Goal: Task Accomplishment & Management: Complete application form

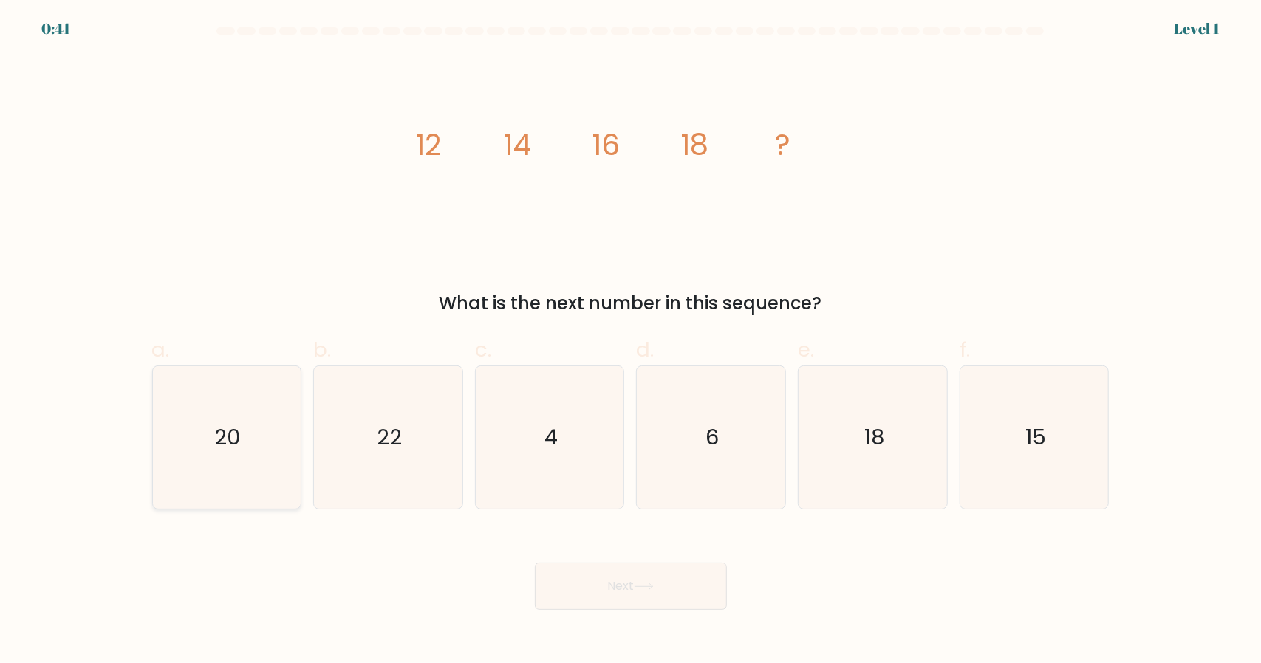
click at [272, 431] on icon "20" at bounding box center [226, 437] width 143 height 143
click at [631, 341] on input "a. 20" at bounding box center [631, 337] width 1 height 10
radio input "true"
click at [725, 586] on button "Next" at bounding box center [631, 586] width 192 height 47
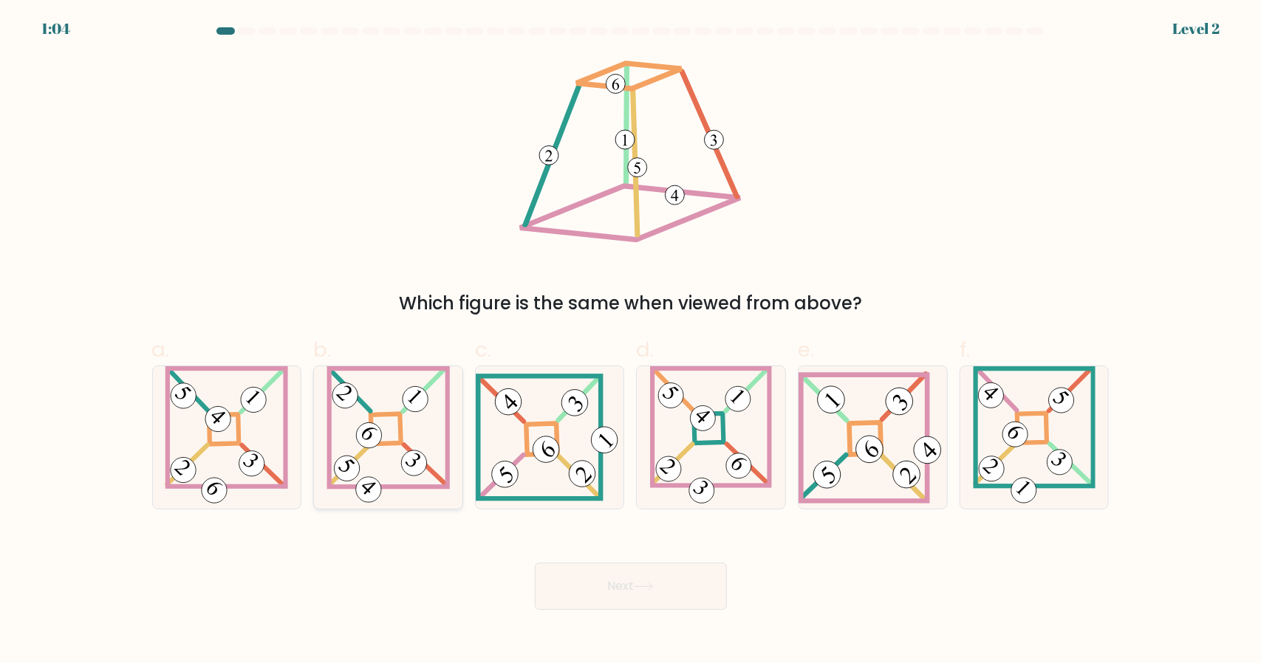
click at [420, 413] on icon at bounding box center [388, 437] width 124 height 143
click at [631, 341] on input "b." at bounding box center [631, 337] width 1 height 10
radio input "true"
click at [597, 584] on button "Next" at bounding box center [631, 586] width 192 height 47
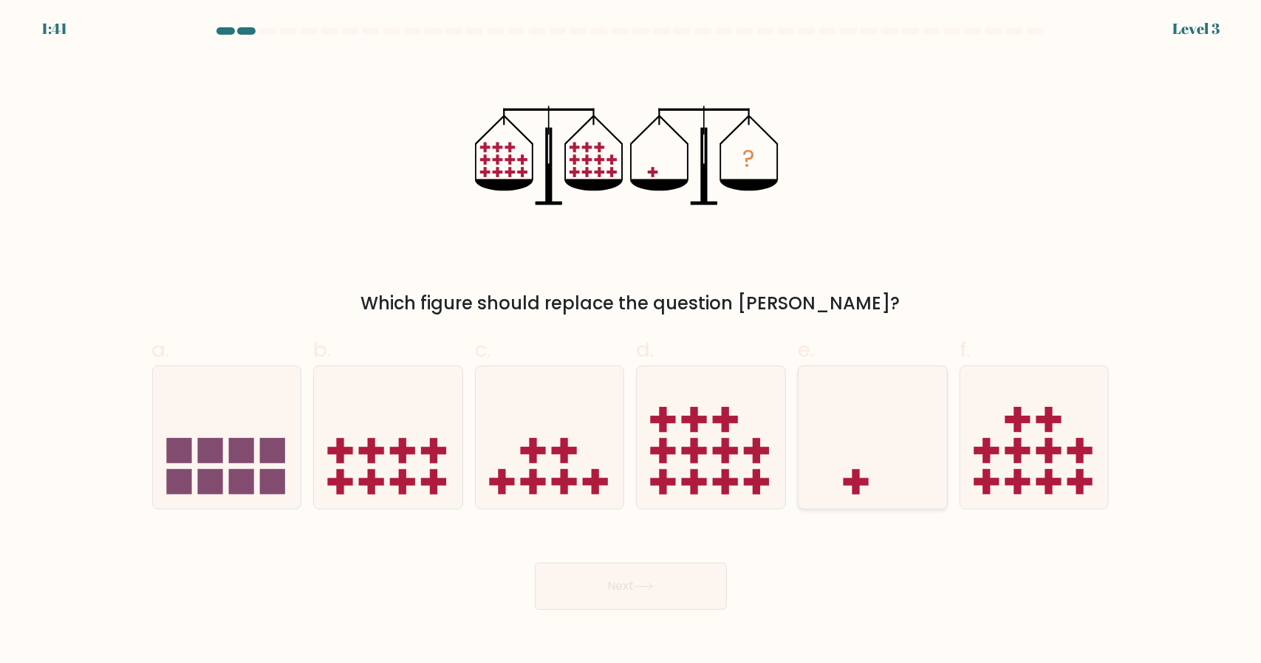
click at [867, 414] on icon at bounding box center [872, 437] width 148 height 123
click at [631, 341] on input "e." at bounding box center [631, 337] width 1 height 10
radio input "true"
click at [634, 572] on button "Next" at bounding box center [631, 586] width 192 height 47
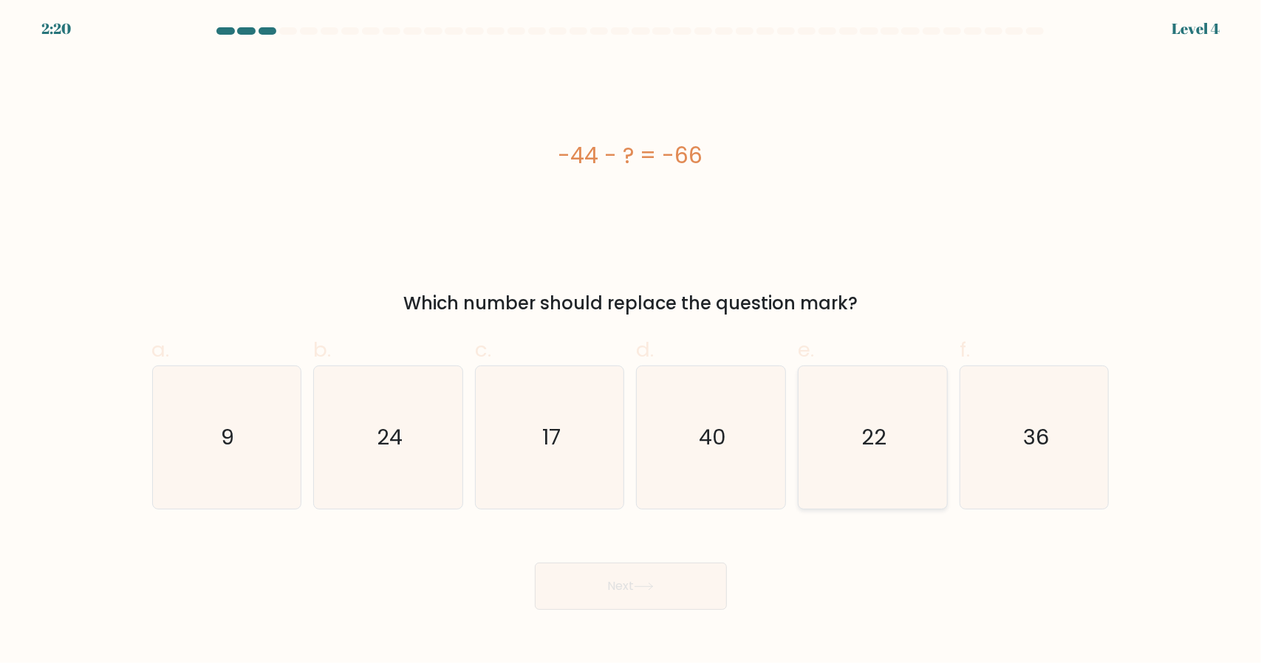
click at [914, 469] on icon "22" at bounding box center [872, 437] width 143 height 143
click at [631, 341] on input "e. 22" at bounding box center [631, 337] width 1 height 10
radio input "true"
click at [624, 582] on button "Next" at bounding box center [631, 586] width 192 height 47
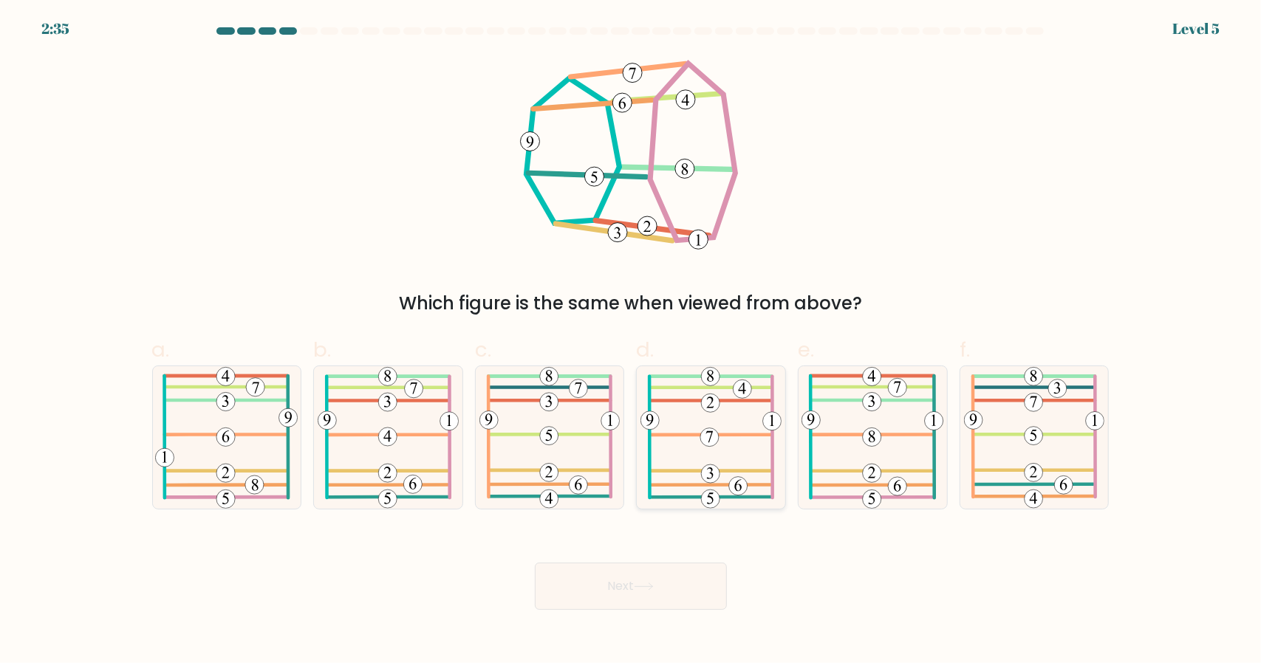
click at [740, 447] on icon at bounding box center [710, 437] width 141 height 143
click at [631, 341] on input "d." at bounding box center [631, 337] width 1 height 10
radio input "true"
click at [657, 603] on button "Next" at bounding box center [631, 586] width 192 height 47
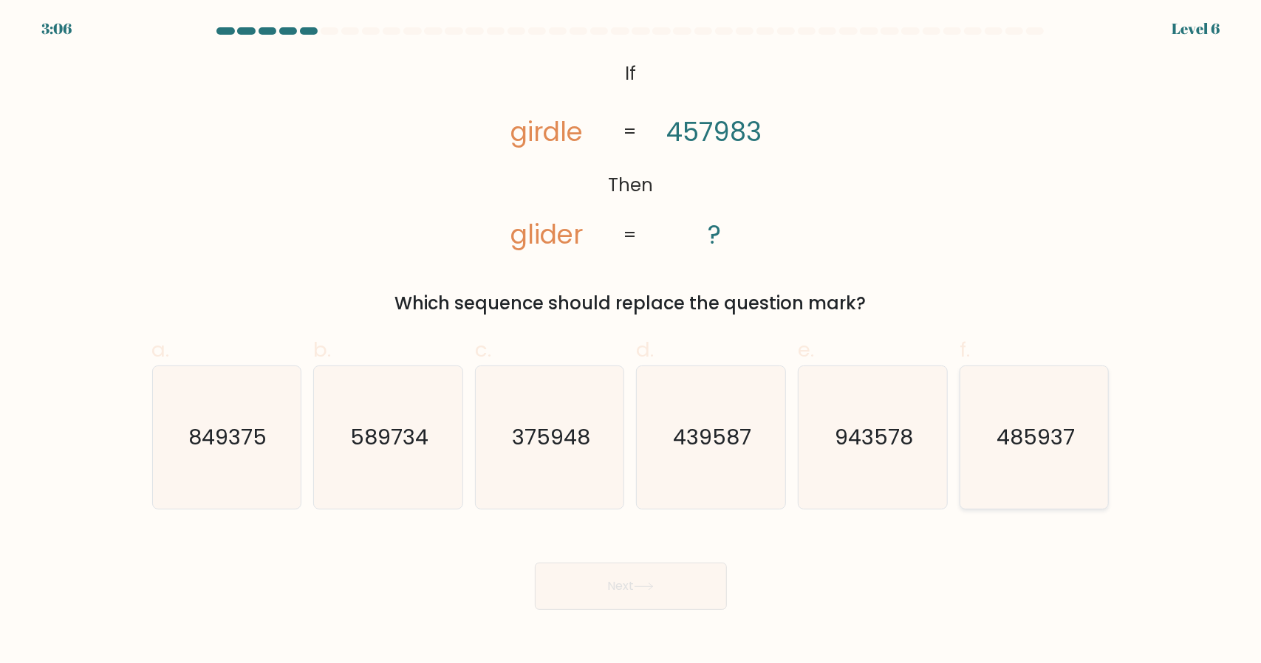
click at [1024, 465] on icon "485937" at bounding box center [1034, 437] width 143 height 143
click at [631, 341] on input "f. 485937" at bounding box center [631, 337] width 1 height 10
radio input "true"
click at [585, 594] on button "Next" at bounding box center [631, 586] width 192 height 47
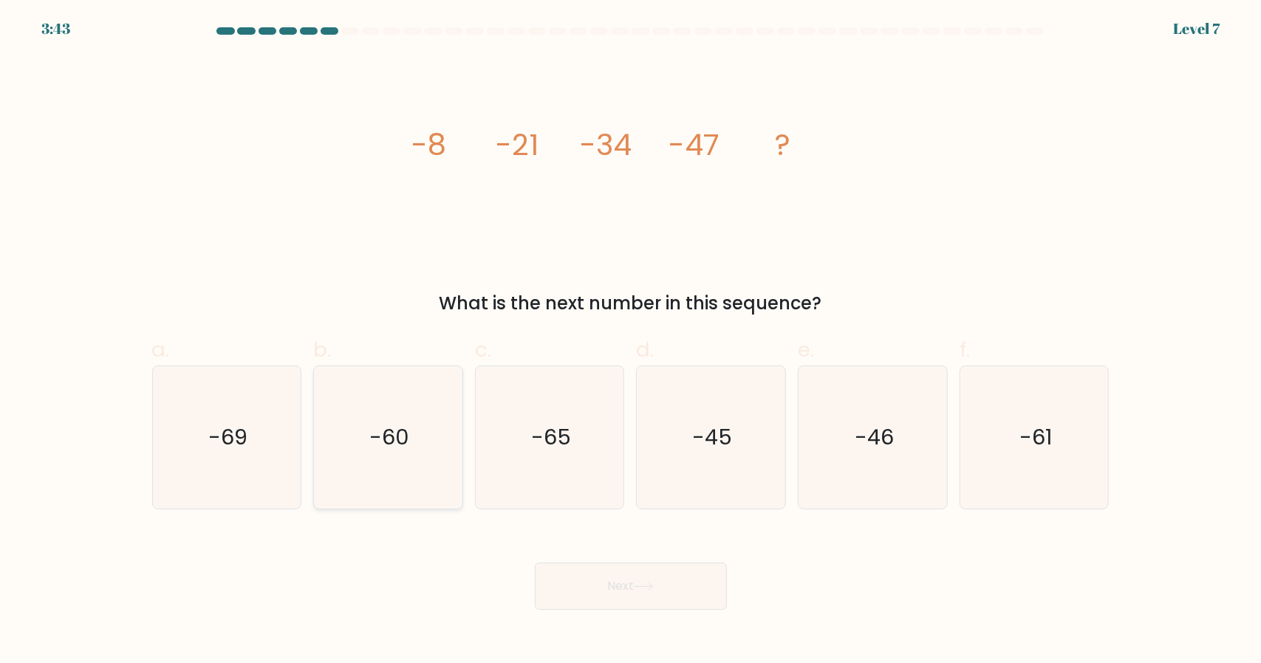
click at [418, 443] on icon "-60" at bounding box center [388, 437] width 143 height 143
click at [631, 341] on input "b. -60" at bounding box center [631, 337] width 1 height 10
radio input "true"
click at [627, 596] on button "Next" at bounding box center [631, 586] width 192 height 47
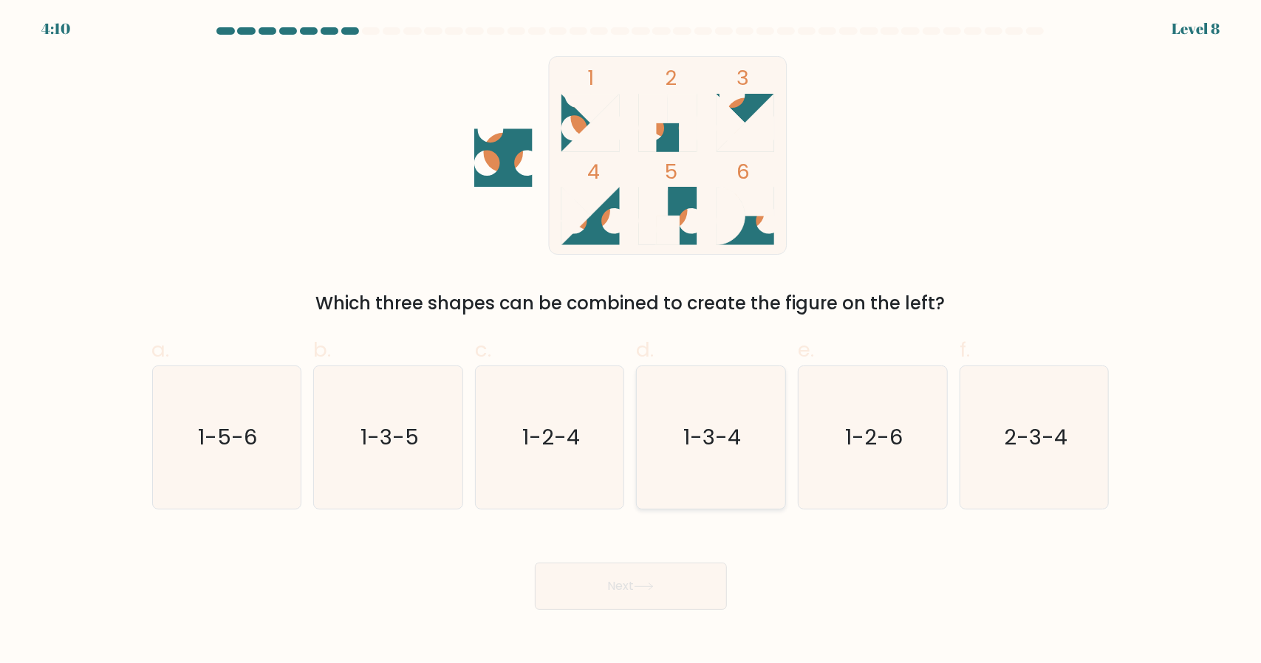
click at [719, 439] on text "1-3-4" at bounding box center [713, 437] width 58 height 30
click at [631, 341] on input "d. 1-3-4" at bounding box center [631, 337] width 1 height 10
radio input "true"
click at [610, 606] on button "Next" at bounding box center [631, 586] width 192 height 47
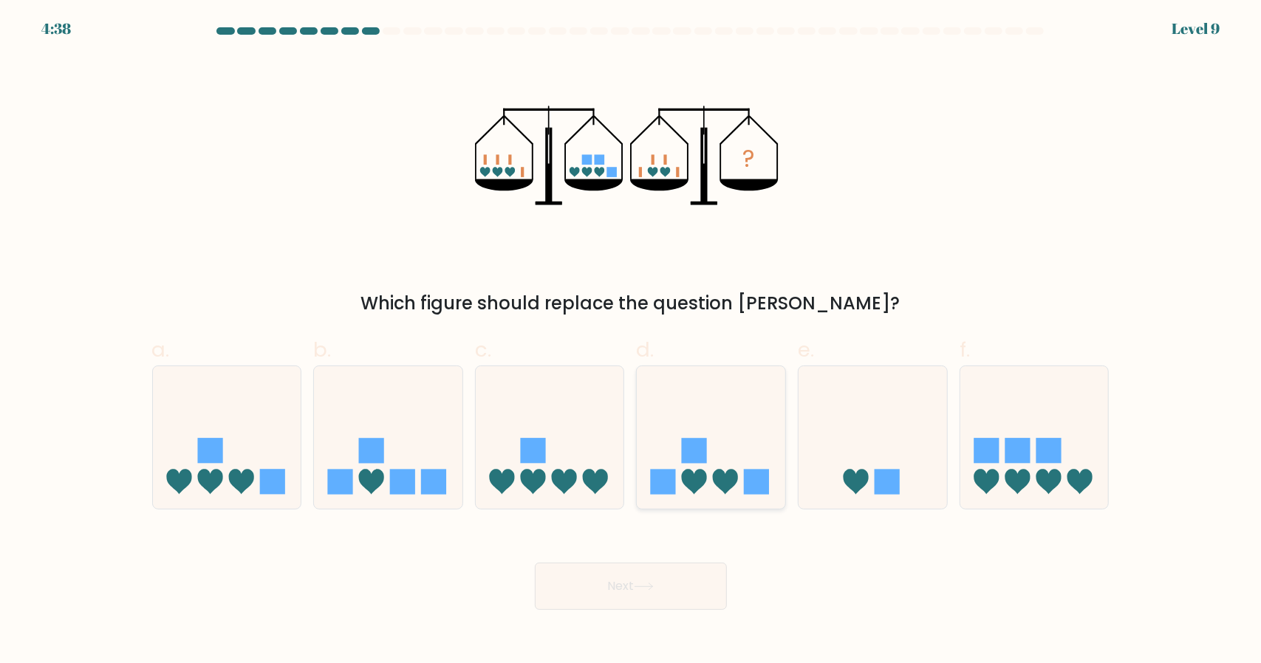
click at [735, 442] on icon at bounding box center [711, 437] width 148 height 123
click at [631, 341] on input "d." at bounding box center [631, 337] width 1 height 10
radio input "true"
click at [631, 569] on button "Next" at bounding box center [631, 586] width 192 height 47
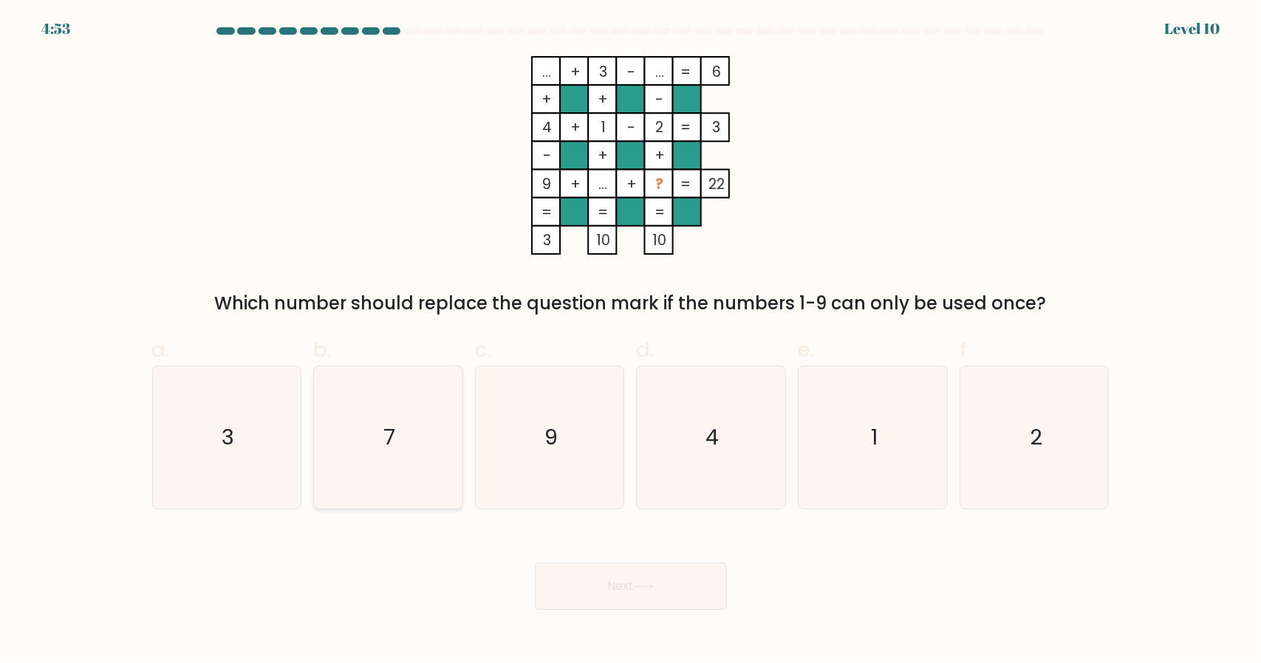
click at [365, 419] on icon "7" at bounding box center [388, 437] width 143 height 143
click at [631, 341] on input "b. 7" at bounding box center [631, 337] width 1 height 10
radio input "true"
click at [637, 589] on button "Next" at bounding box center [631, 586] width 192 height 47
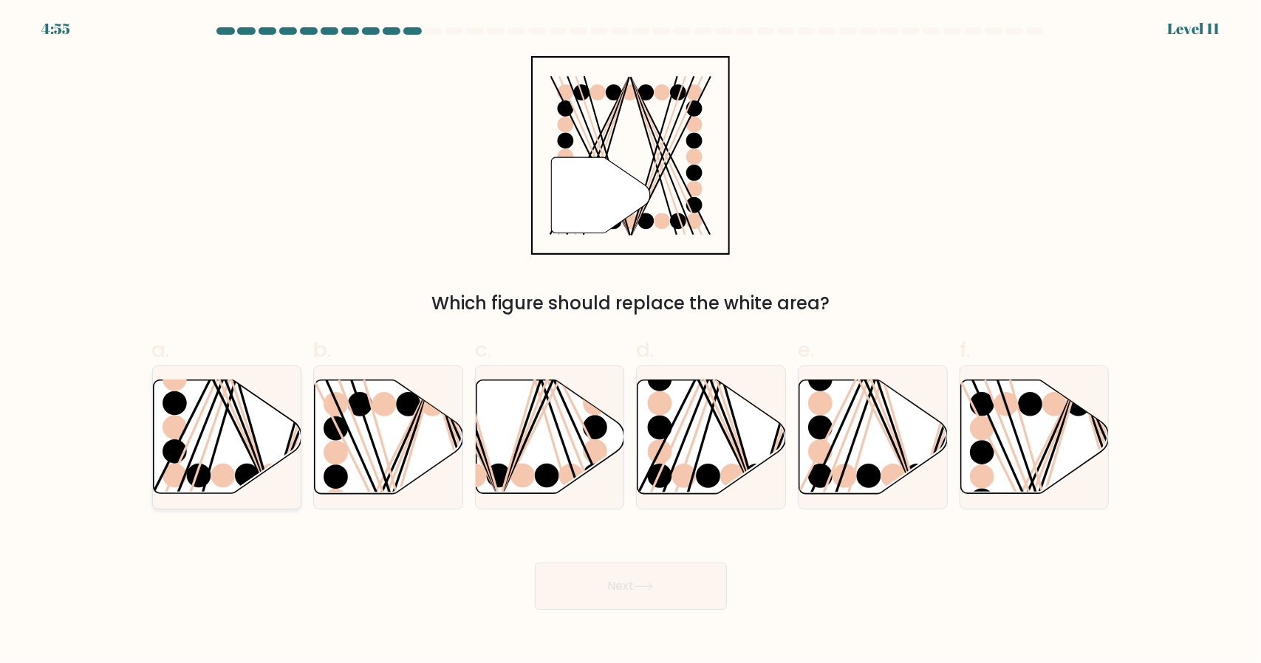
click at [257, 450] on line at bounding box center [236, 377] width 69 height 239
click at [631, 341] on input "a." at bounding box center [631, 337] width 1 height 10
radio input "true"
click at [600, 595] on button "Next" at bounding box center [631, 586] width 192 height 47
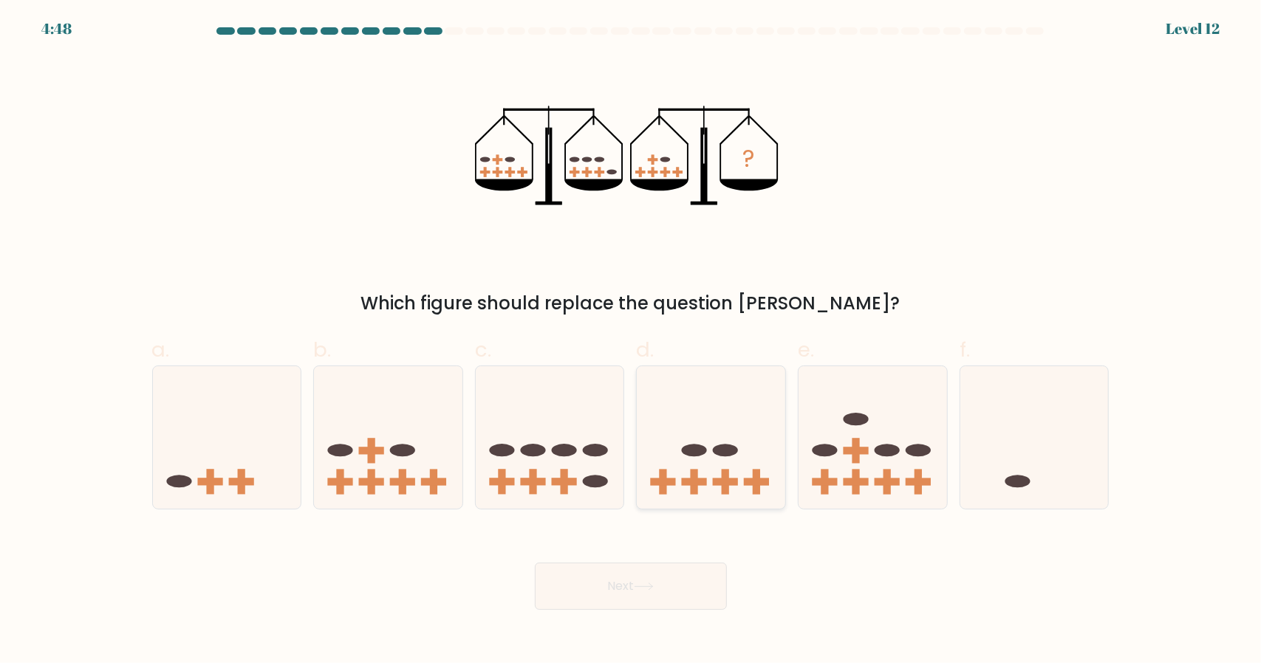
click at [750, 444] on icon at bounding box center [711, 437] width 148 height 123
click at [631, 341] on input "d." at bounding box center [631, 337] width 1 height 10
radio input "true"
click at [644, 576] on button "Next" at bounding box center [631, 586] width 192 height 47
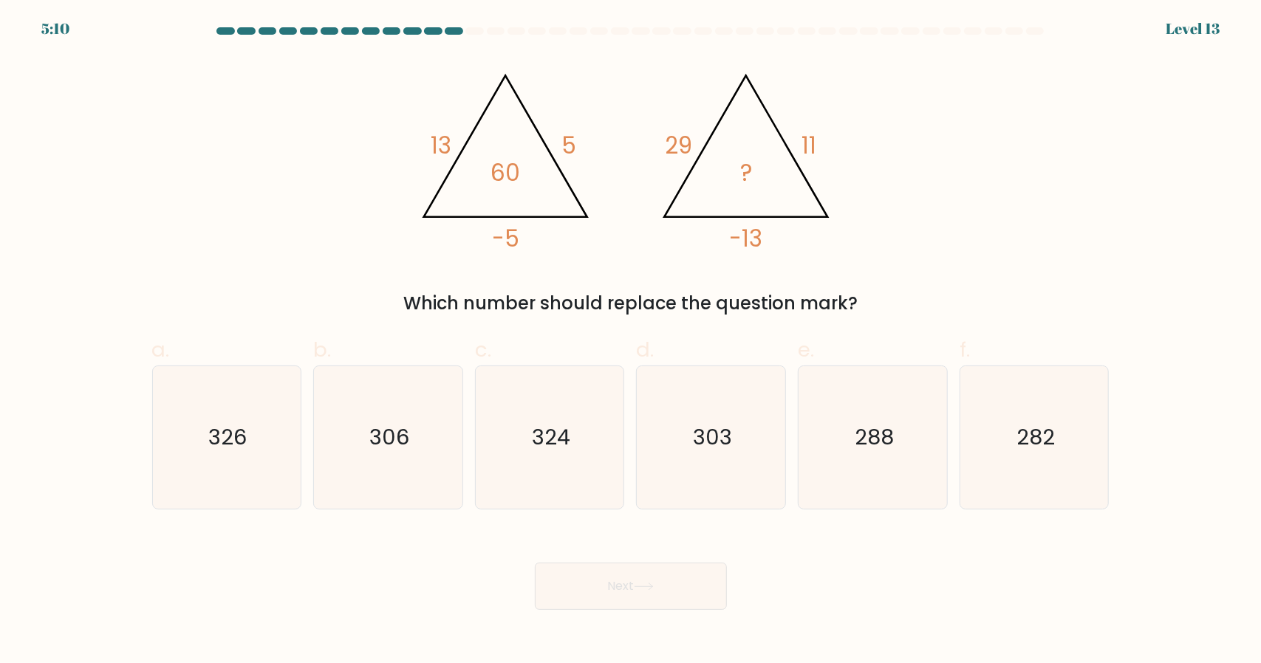
click at [438, 359] on label "b. 306" at bounding box center [388, 422] width 150 height 174
click at [631, 341] on input "b. 306" at bounding box center [631, 337] width 1 height 10
radio input "true"
click at [679, 571] on button "Next" at bounding box center [631, 586] width 192 height 47
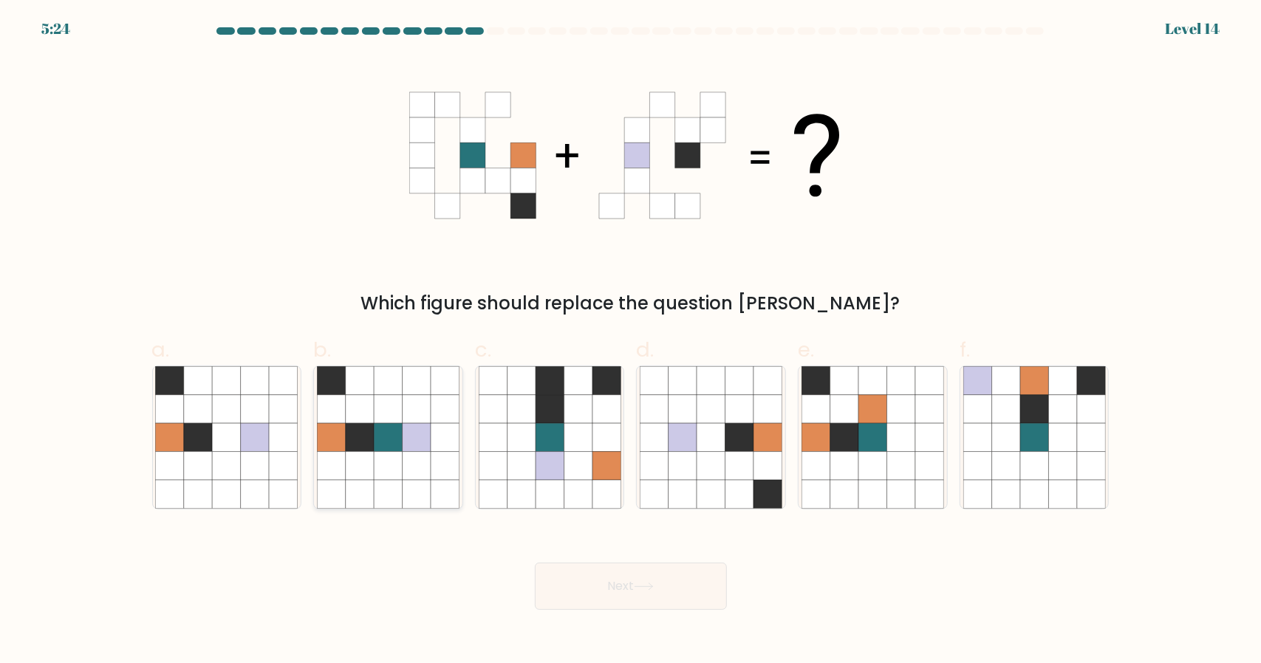
click at [381, 500] on icon at bounding box center [388, 494] width 28 height 28
click at [631, 341] on input "b." at bounding box center [631, 337] width 1 height 10
radio input "true"
click at [639, 584] on icon at bounding box center [644, 587] width 20 height 8
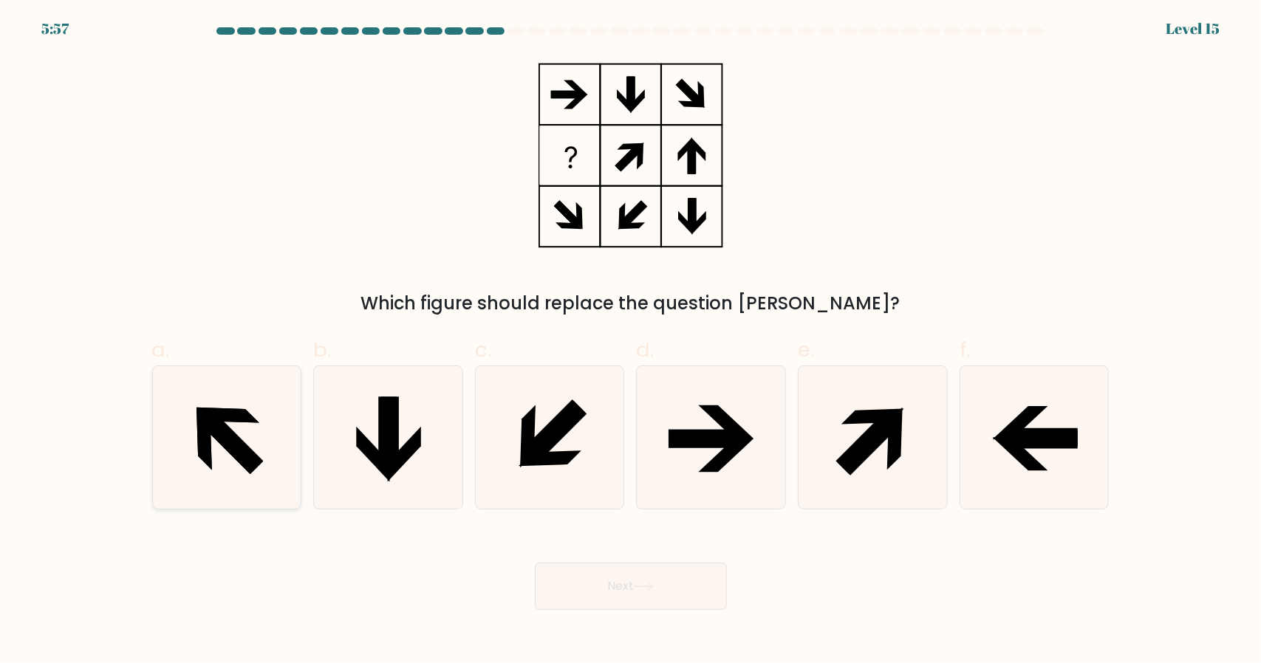
click at [238, 434] on icon at bounding box center [226, 437] width 143 height 143
click at [631, 341] on input "a." at bounding box center [631, 337] width 1 height 10
radio input "true"
click at [617, 591] on button "Next" at bounding box center [631, 586] width 192 height 47
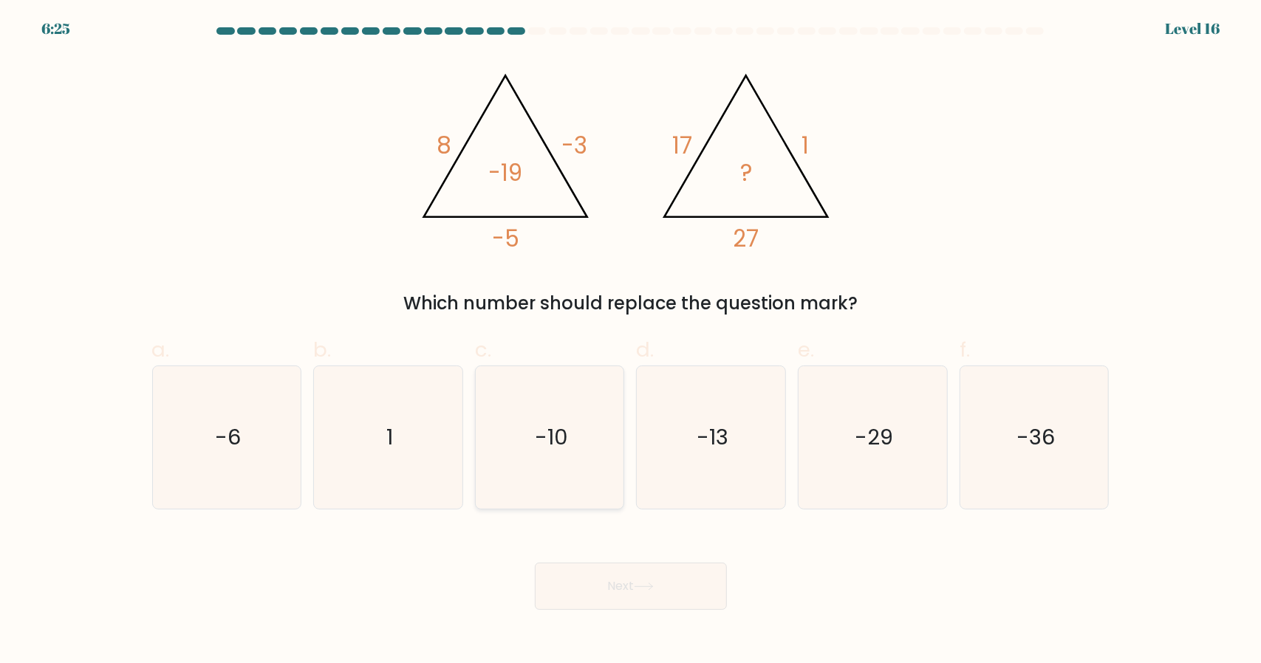
click at [549, 422] on icon "-10" at bounding box center [550, 437] width 143 height 143
click at [631, 341] on input "c. -10" at bounding box center [631, 337] width 1 height 10
radio input "true"
click at [660, 603] on button "Next" at bounding box center [631, 586] width 192 height 47
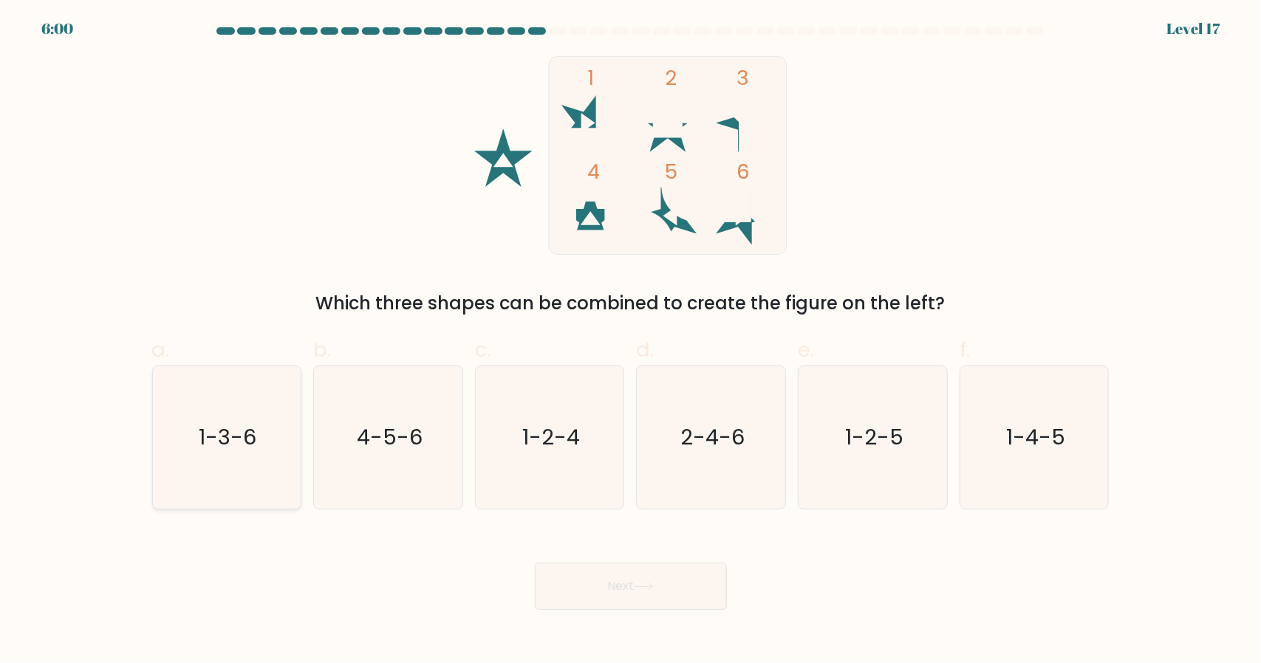
click at [266, 459] on icon "1-3-6" at bounding box center [226, 437] width 143 height 143
click at [631, 341] on input "a. 1-3-6" at bounding box center [631, 337] width 1 height 10
radio input "true"
click at [614, 586] on button "Next" at bounding box center [631, 586] width 192 height 47
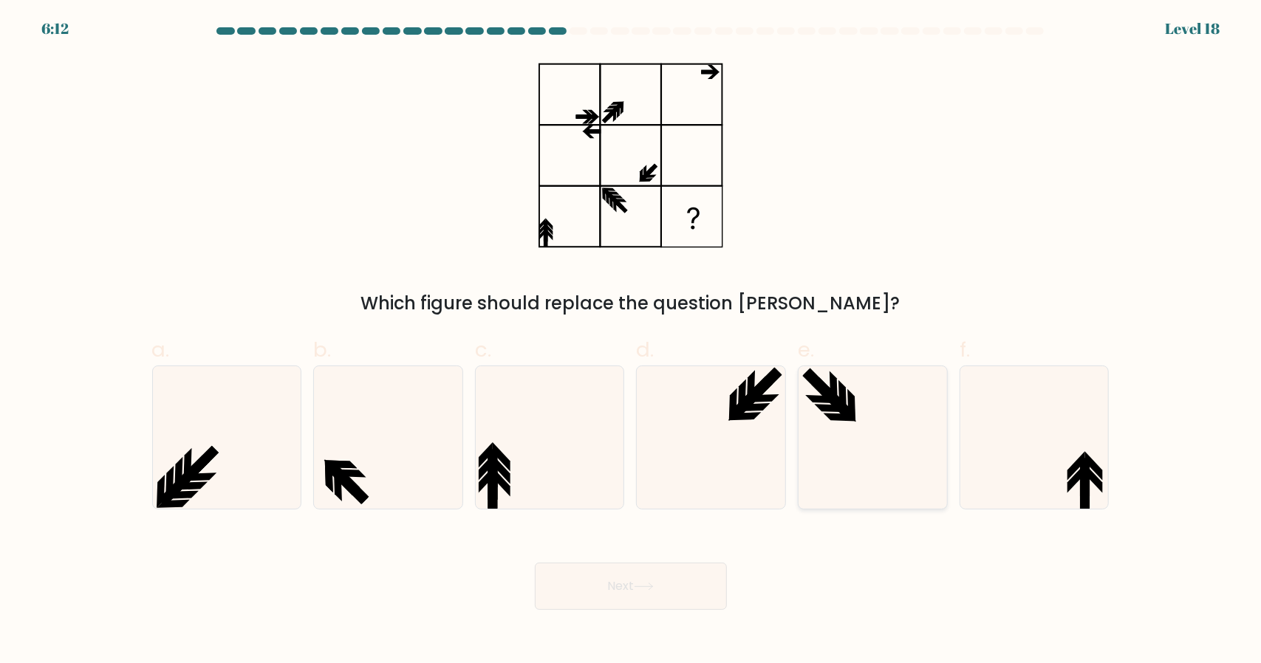
click at [850, 419] on icon at bounding box center [839, 417] width 33 height 8
click at [631, 341] on input "e." at bounding box center [631, 337] width 1 height 10
radio input "true"
click at [1037, 465] on icon at bounding box center [1034, 437] width 143 height 143
click at [631, 341] on input "f." at bounding box center [631, 337] width 1 height 10
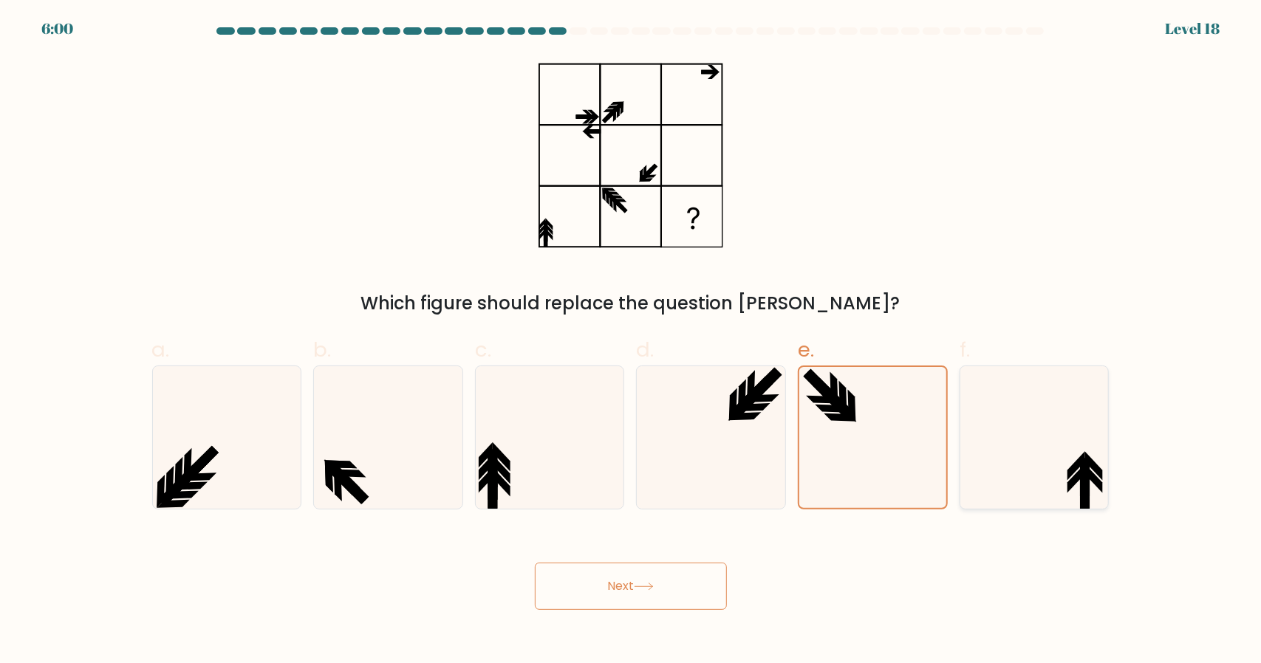
radio input "true"
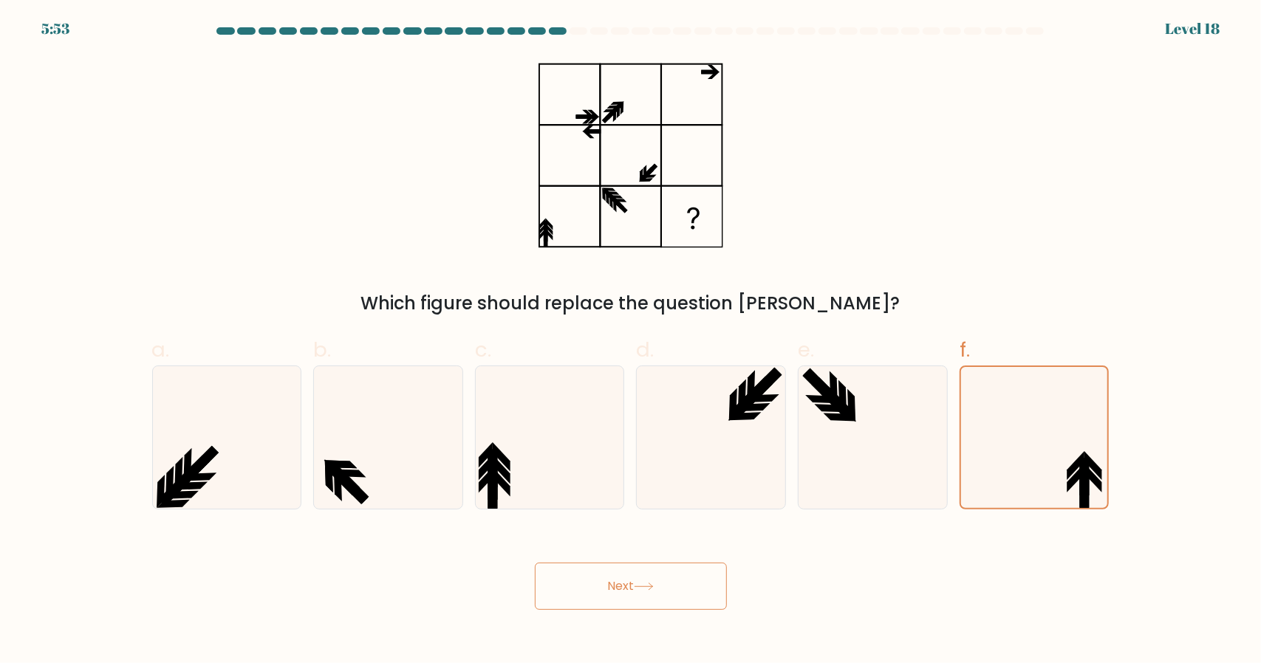
click at [651, 581] on button "Next" at bounding box center [631, 586] width 192 height 47
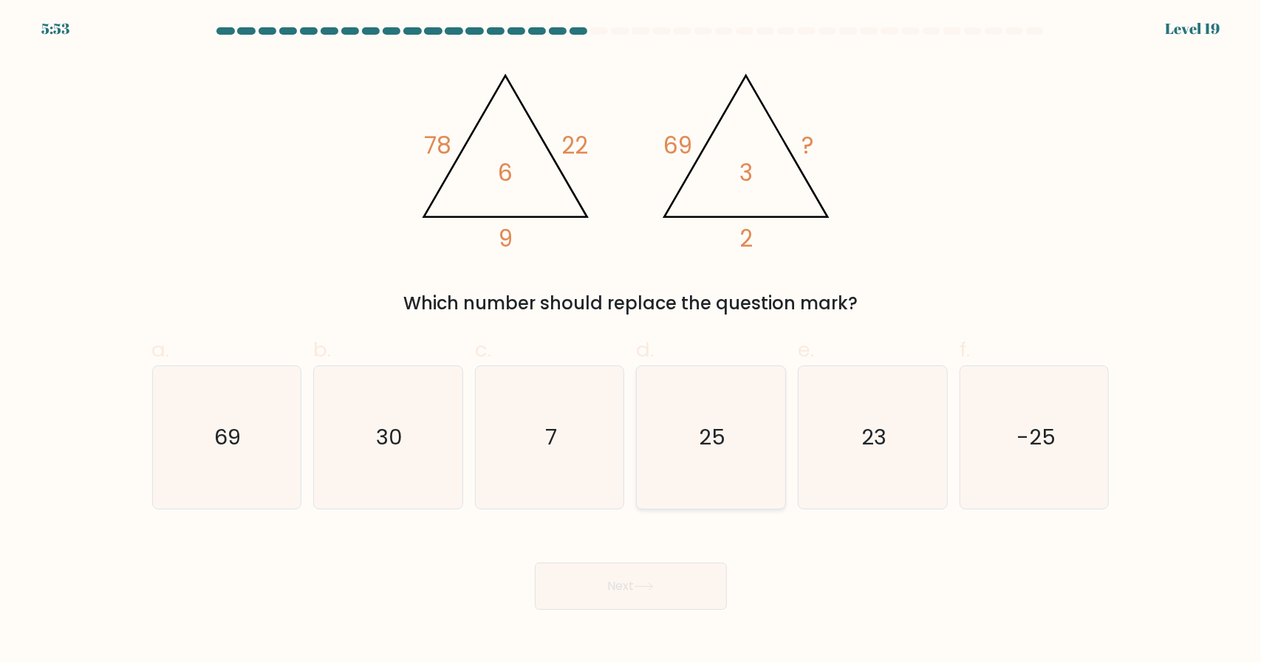
click at [693, 504] on icon "25" at bounding box center [711, 437] width 143 height 143
click at [631, 341] on input "d. 25" at bounding box center [631, 337] width 1 height 10
radio input "true"
click at [622, 597] on button "Next" at bounding box center [631, 586] width 192 height 47
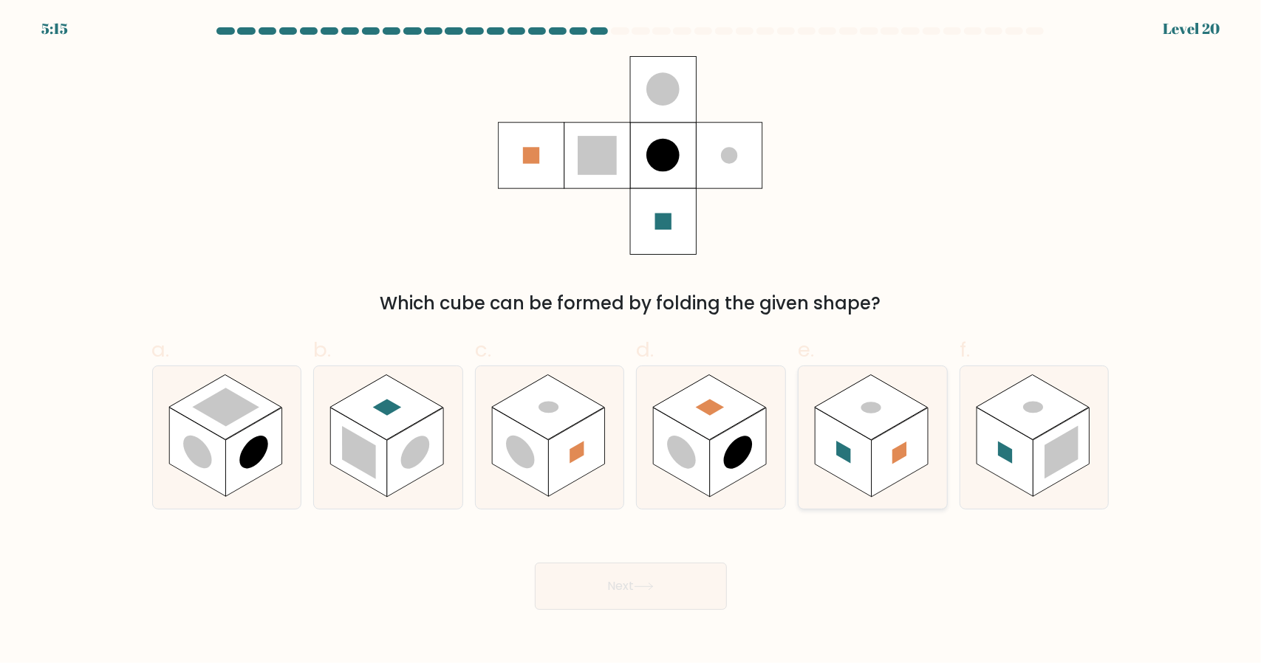
click at [869, 420] on rect at bounding box center [871, 406] width 113 height 65
click at [631, 341] on input "e." at bounding box center [631, 337] width 1 height 10
radio input "true"
drag, startPoint x: 589, startPoint y: 614, endPoint x: 617, endPoint y: 592, distance: 36.2
click at [617, 592] on body "5:14 Level 20" at bounding box center [630, 331] width 1261 height 663
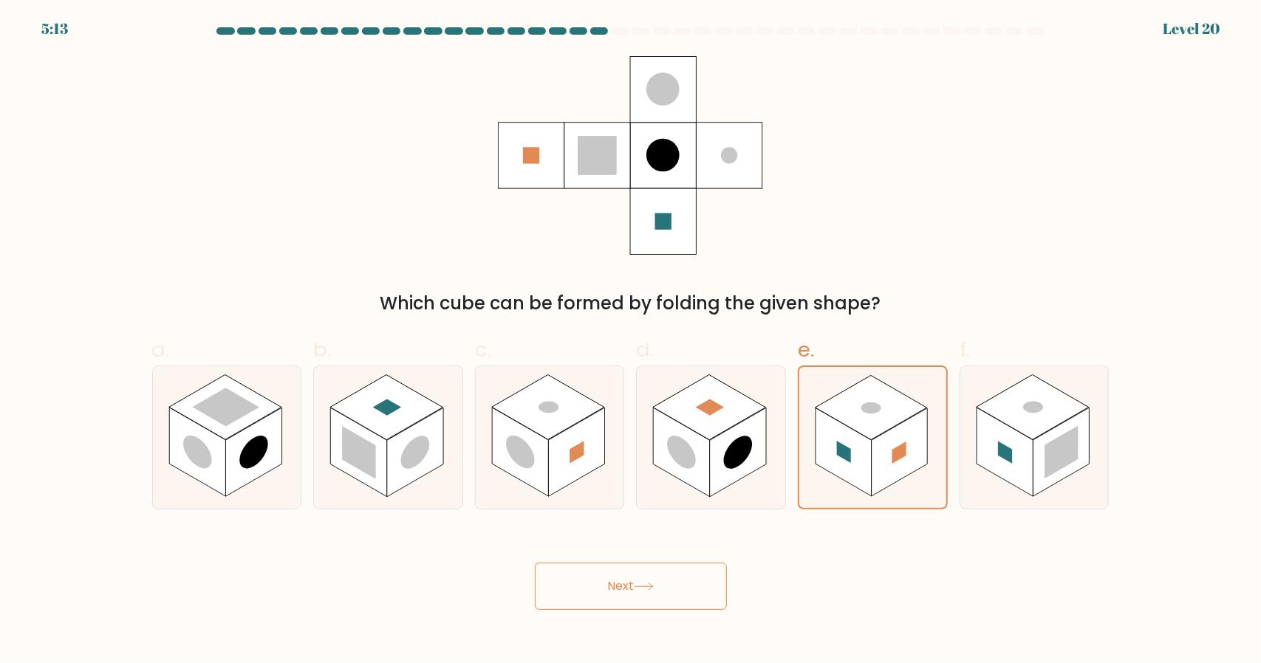
click at [617, 592] on button "Next" at bounding box center [631, 586] width 192 height 47
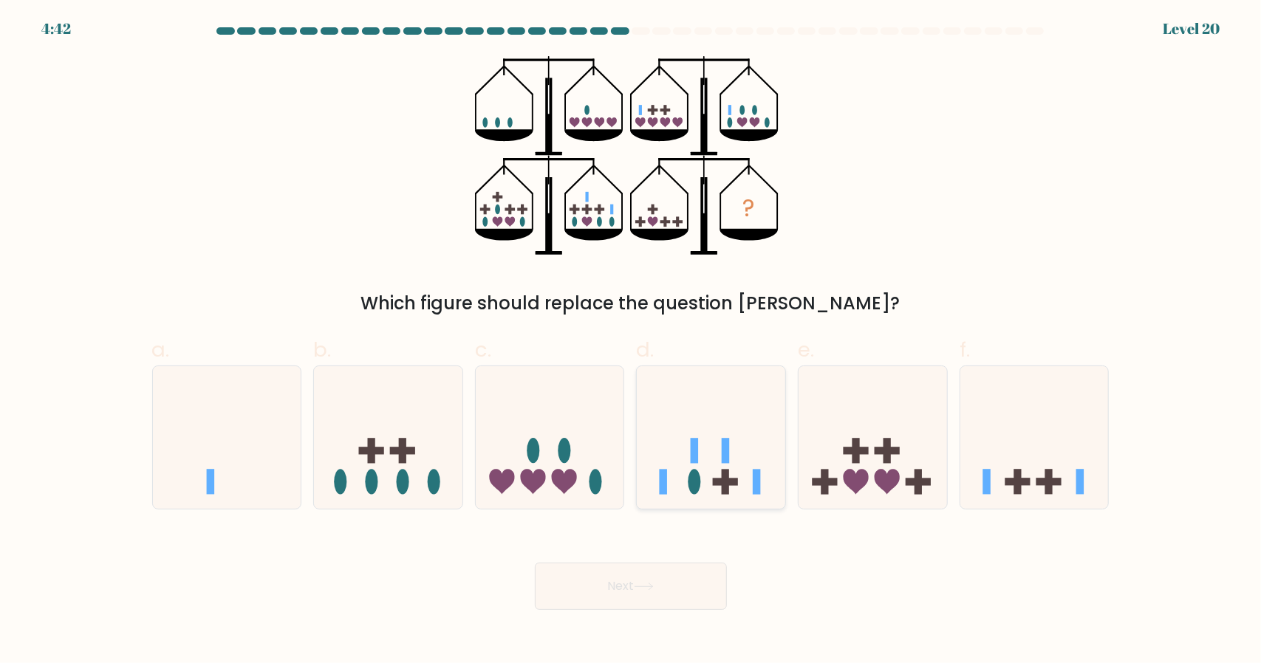
click at [690, 485] on ellipse at bounding box center [694, 482] width 13 height 25
click at [631, 341] on input "d." at bounding box center [631, 337] width 1 height 10
radio input "true"
click at [666, 571] on button "Next" at bounding box center [631, 586] width 192 height 47
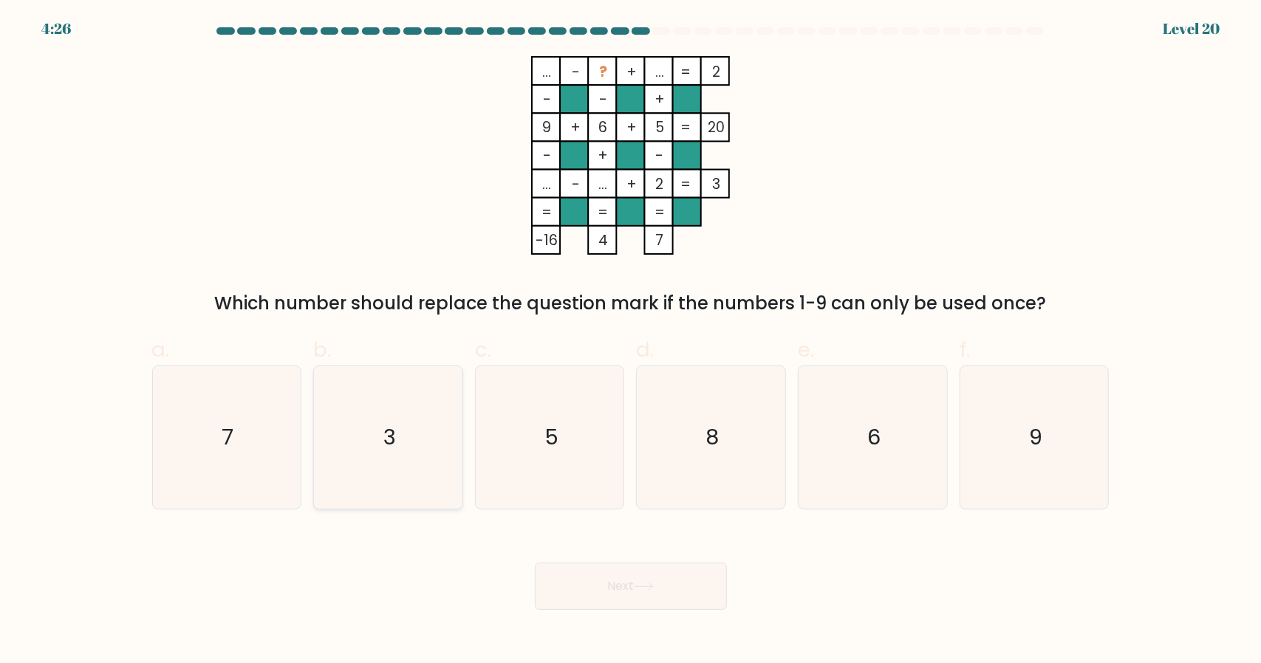
click at [384, 416] on icon "3" at bounding box center [388, 437] width 143 height 143
click at [631, 341] on input "b. 3" at bounding box center [631, 337] width 1 height 10
radio input "true"
click at [669, 590] on button "Next" at bounding box center [631, 586] width 192 height 47
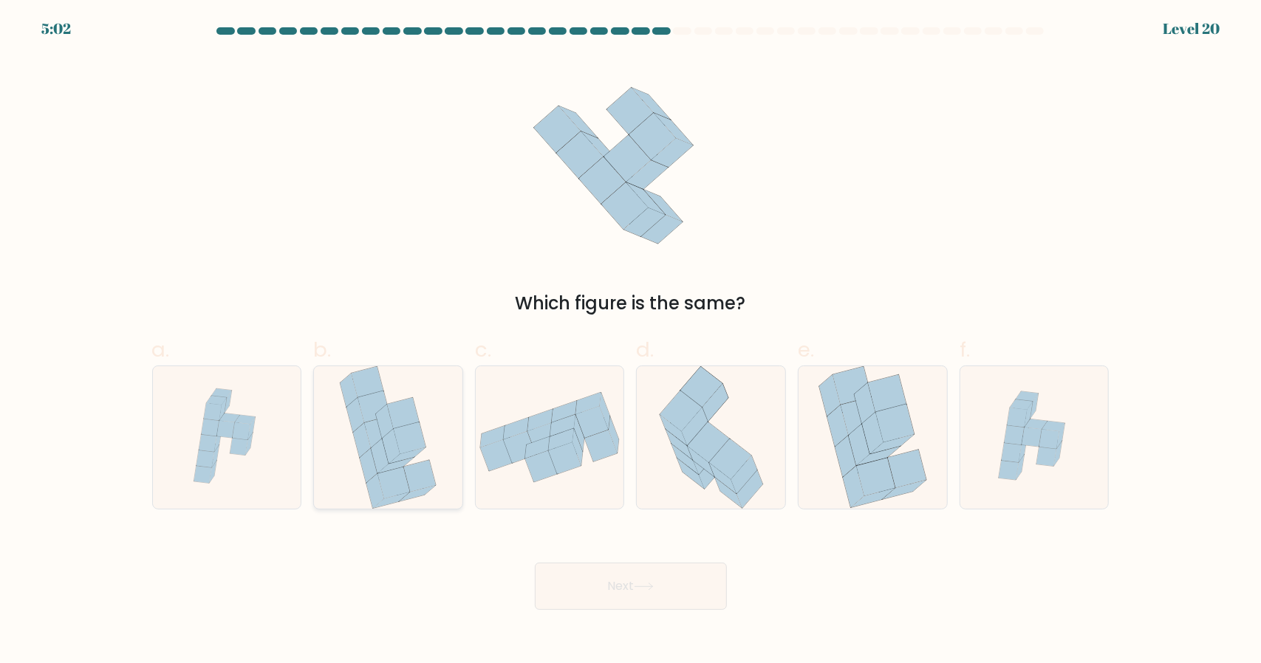
click at [404, 451] on icon at bounding box center [410, 438] width 32 height 32
click at [631, 341] on input "b." at bounding box center [631, 337] width 1 height 10
radio input "true"
click at [629, 595] on button "Next" at bounding box center [631, 586] width 192 height 47
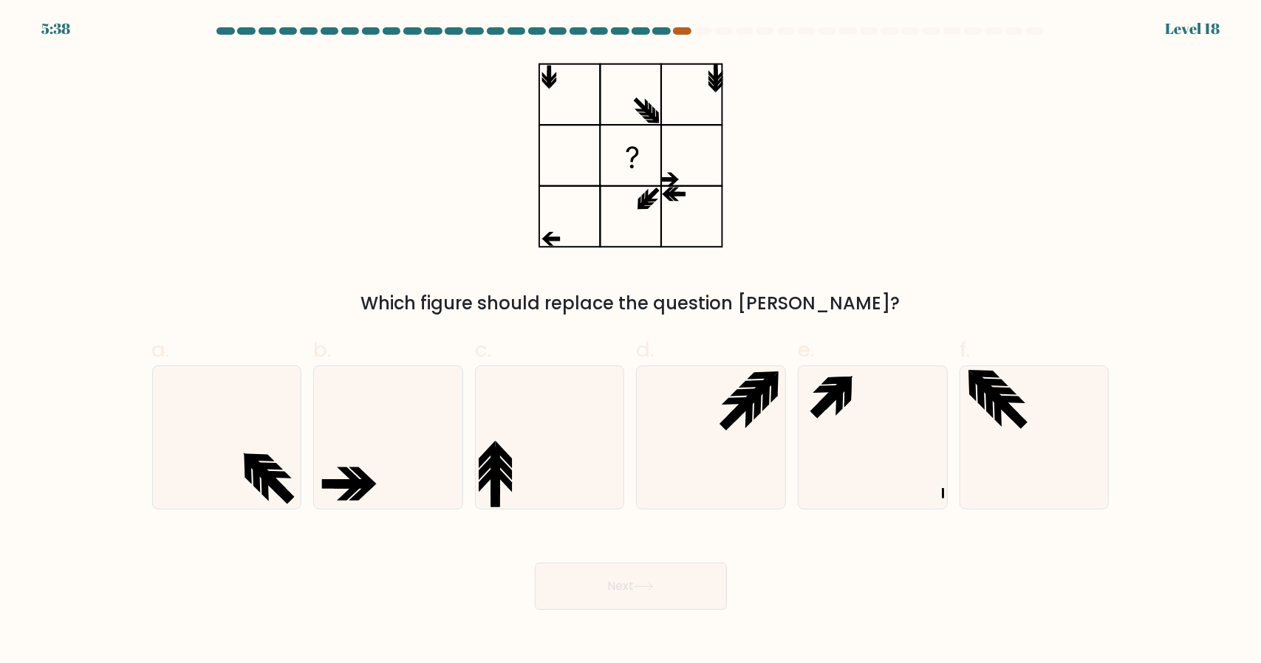
click at [682, 33] on div at bounding box center [682, 30] width 18 height 7
click at [888, 397] on icon at bounding box center [872, 437] width 143 height 143
click at [631, 341] on input "e." at bounding box center [631, 337] width 1 height 10
radio input "true"
click at [657, 580] on button "Next" at bounding box center [631, 586] width 192 height 47
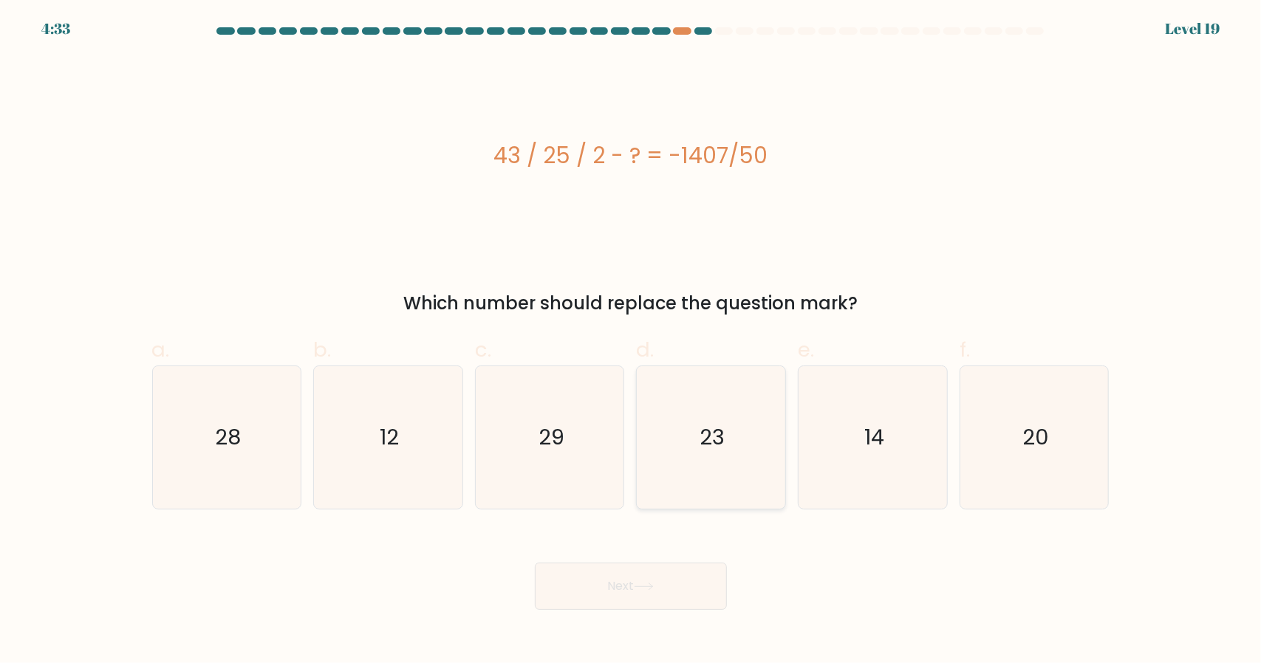
click at [710, 474] on icon "23" at bounding box center [711, 437] width 143 height 143
click at [631, 341] on input "d. 23" at bounding box center [631, 337] width 1 height 10
radio input "true"
click at [644, 584] on icon at bounding box center [644, 587] width 20 height 8
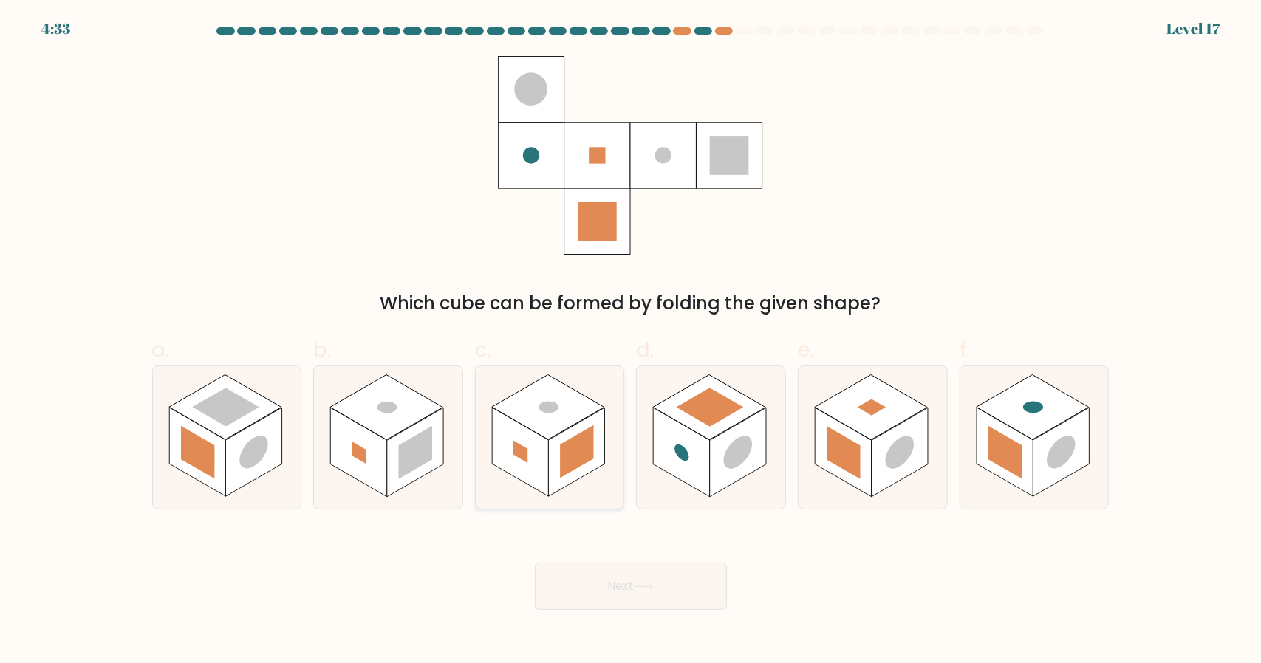
click at [565, 470] on rect at bounding box center [577, 451] width 34 height 53
click at [631, 341] on input "c." at bounding box center [631, 337] width 1 height 10
radio input "true"
click at [637, 572] on button "Next" at bounding box center [631, 586] width 192 height 47
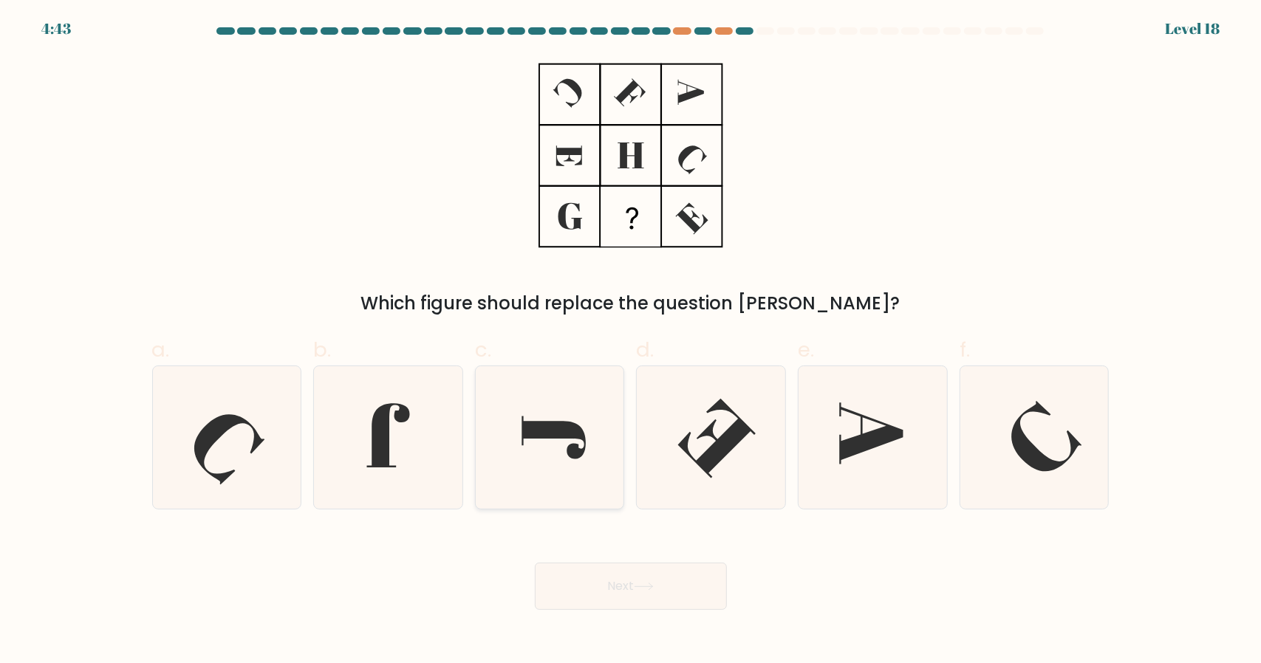
click at [532, 475] on icon at bounding box center [550, 437] width 143 height 143
click at [631, 341] on input "c." at bounding box center [631, 337] width 1 height 10
radio input "true"
click at [629, 563] on button "Next" at bounding box center [631, 586] width 192 height 47
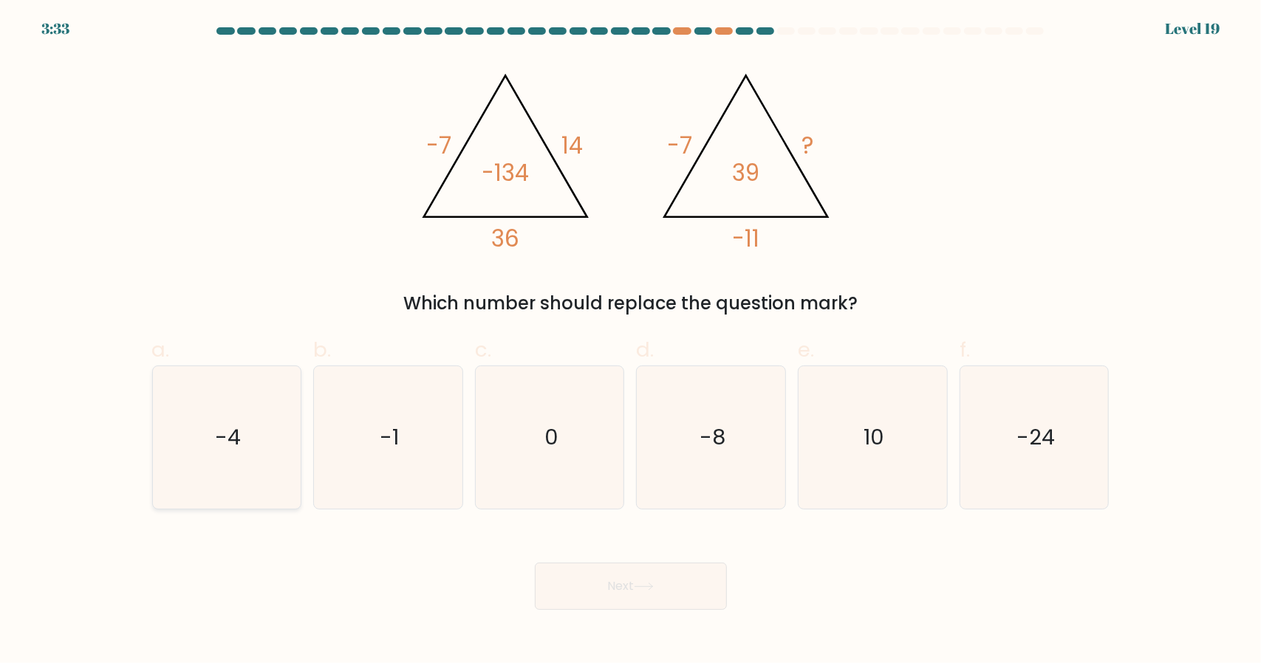
click at [219, 466] on icon "-4" at bounding box center [226, 437] width 143 height 143
click at [631, 341] on input "a. -4" at bounding box center [631, 337] width 1 height 10
radio input "true"
click at [643, 590] on icon at bounding box center [644, 587] width 20 height 8
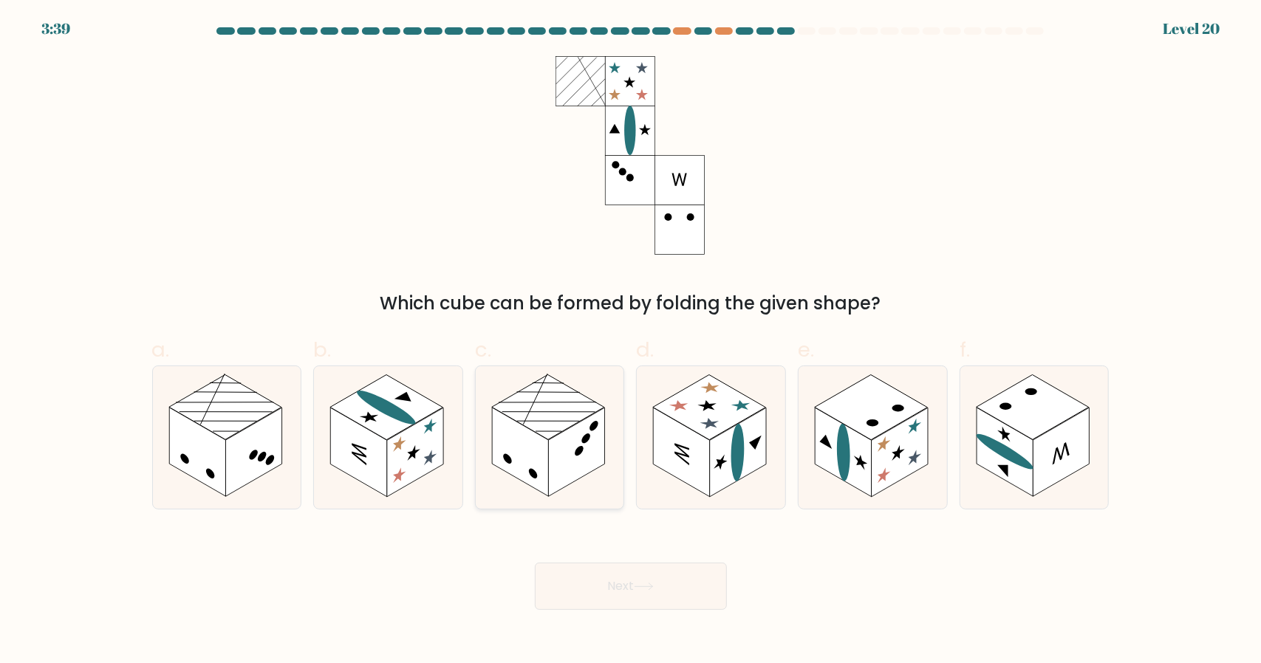
click at [585, 475] on rect at bounding box center [577, 452] width 56 height 89
click at [631, 341] on input "c." at bounding box center [631, 337] width 1 height 10
radio input "true"
click at [612, 575] on button "Next" at bounding box center [631, 586] width 192 height 47
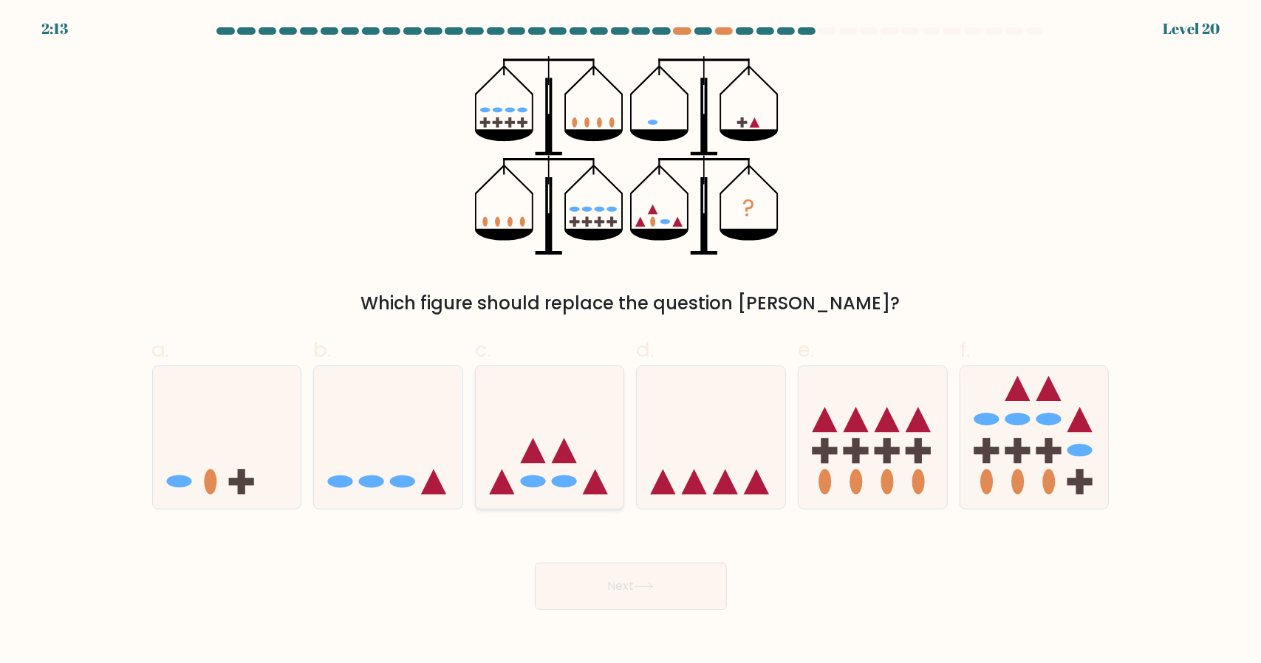
click at [576, 462] on icon at bounding box center [564, 451] width 25 height 25
click at [631, 341] on input "c." at bounding box center [631, 337] width 1 height 10
radio input "true"
click at [643, 577] on button "Next" at bounding box center [631, 586] width 192 height 47
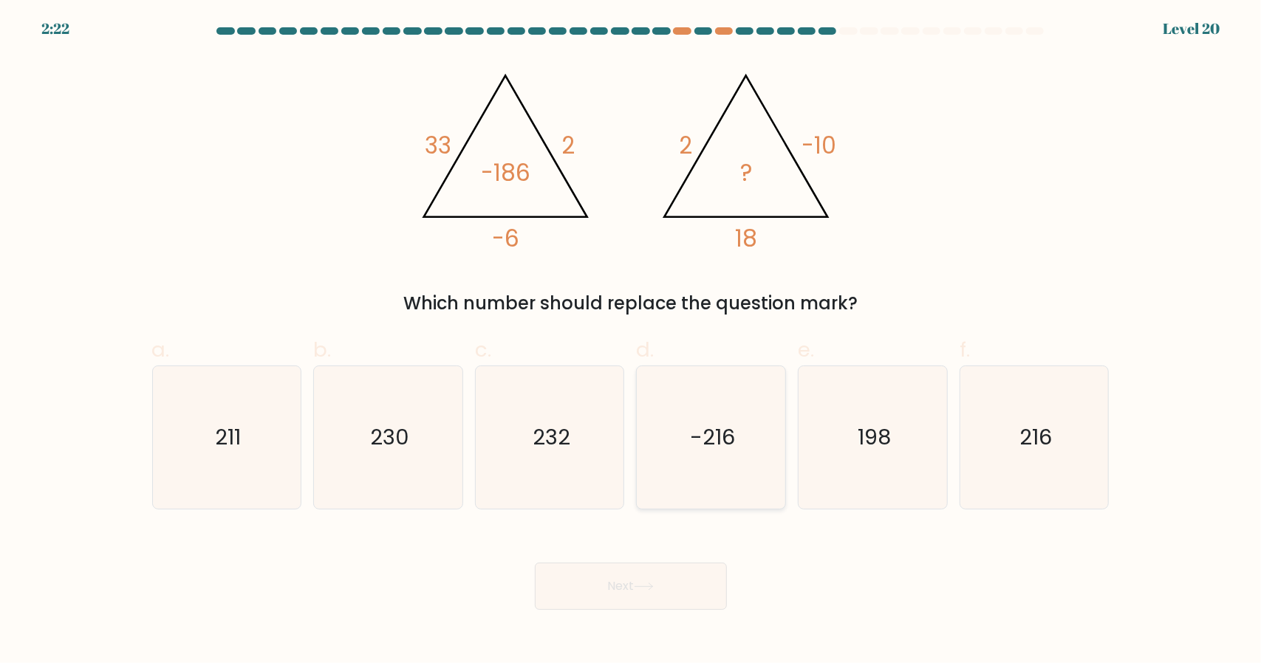
click at [708, 419] on icon "-216" at bounding box center [711, 437] width 143 height 143
click at [631, 341] on input "d. -216" at bounding box center [631, 337] width 1 height 10
radio input "true"
click at [629, 589] on button "Next" at bounding box center [631, 586] width 192 height 47
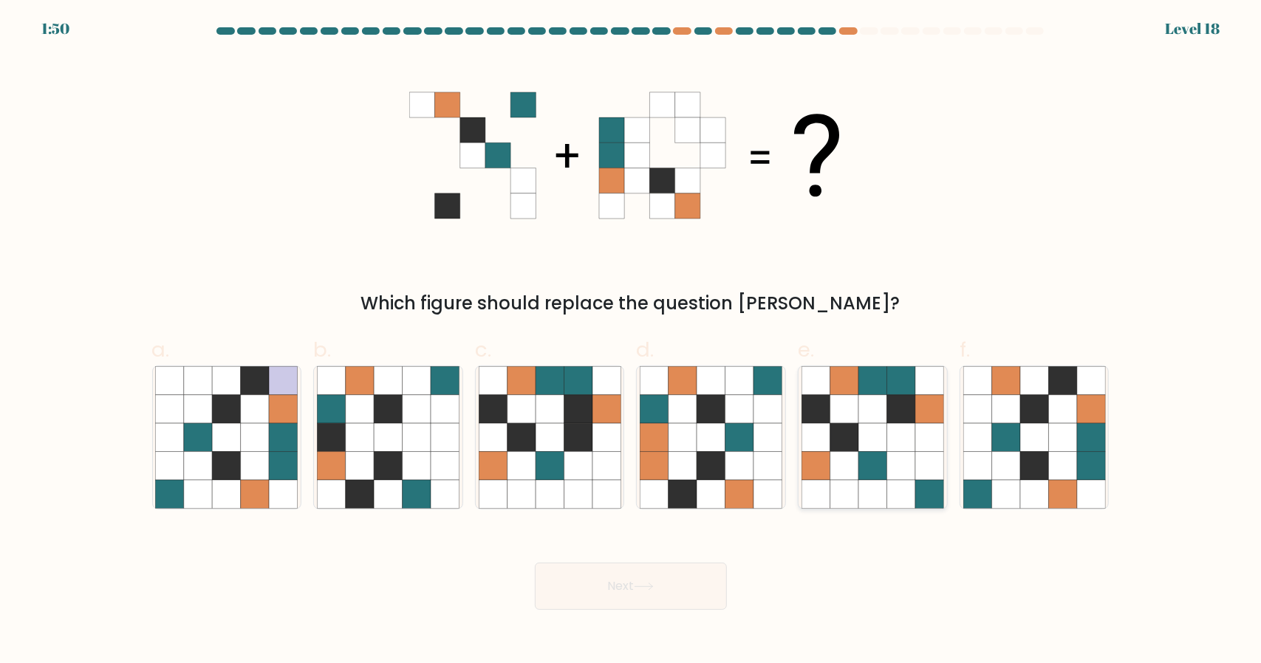
click at [879, 456] on icon at bounding box center [872, 465] width 28 height 28
click at [631, 341] on input "e." at bounding box center [631, 337] width 1 height 10
radio input "true"
click at [634, 578] on button "Next" at bounding box center [631, 586] width 192 height 47
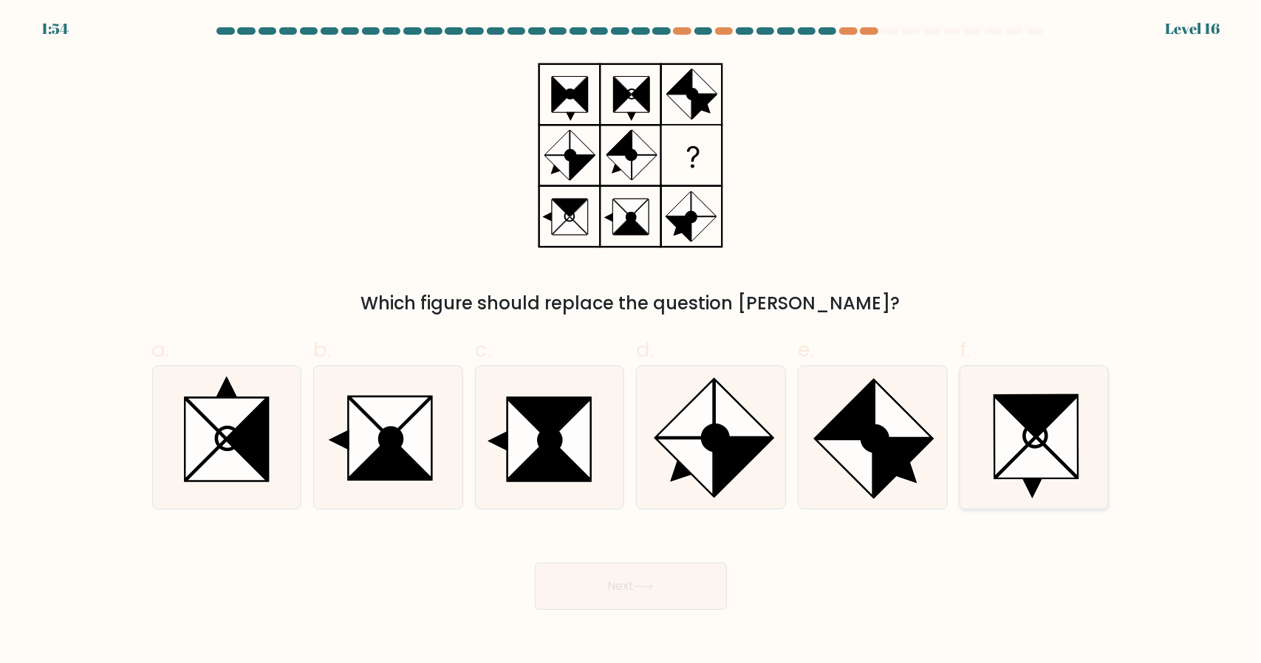
click at [1030, 438] on icon at bounding box center [1014, 436] width 41 height 81
click at [631, 341] on input "f." at bounding box center [631, 337] width 1 height 10
radio input "true"
click at [647, 614] on body "1:53 Level 16" at bounding box center [630, 331] width 1261 height 663
click at [657, 600] on button "Next" at bounding box center [631, 586] width 192 height 47
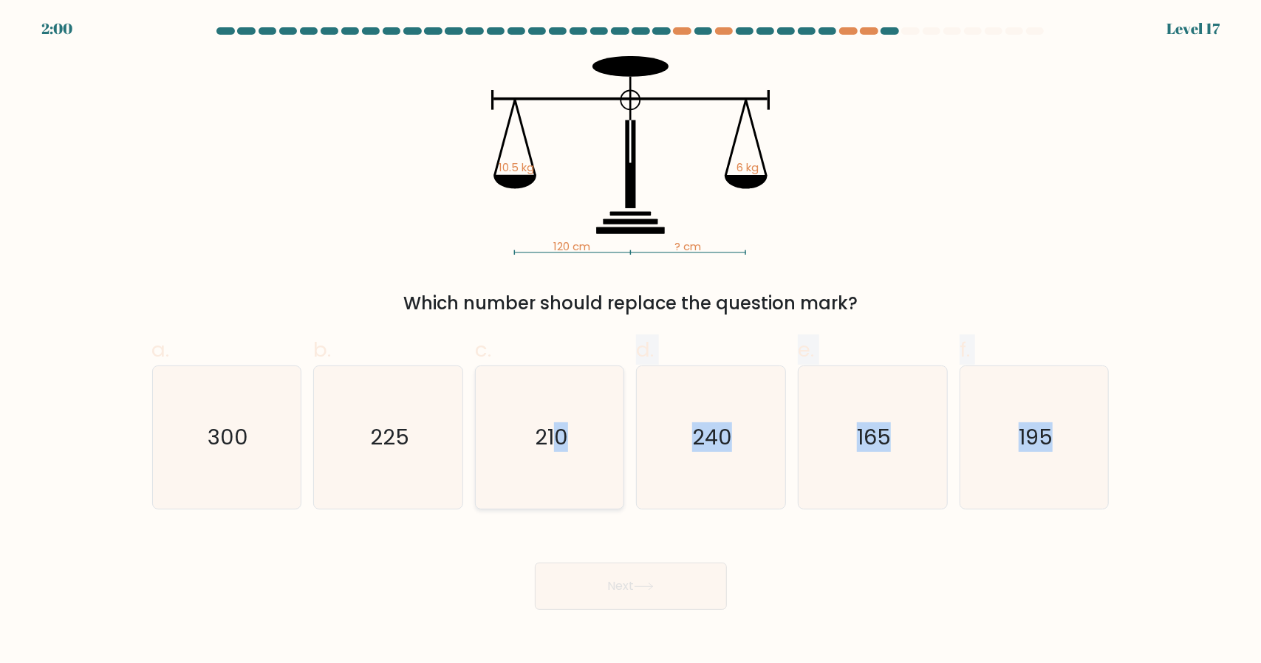
drag, startPoint x: 560, startPoint y: 524, endPoint x: 554, endPoint y: 484, distance: 39.6
click at [554, 484] on form at bounding box center [630, 318] width 1261 height 583
click at [554, 484] on icon "210" at bounding box center [550, 437] width 143 height 143
click at [631, 341] on input "c. 210" at bounding box center [631, 337] width 1 height 10
radio input "true"
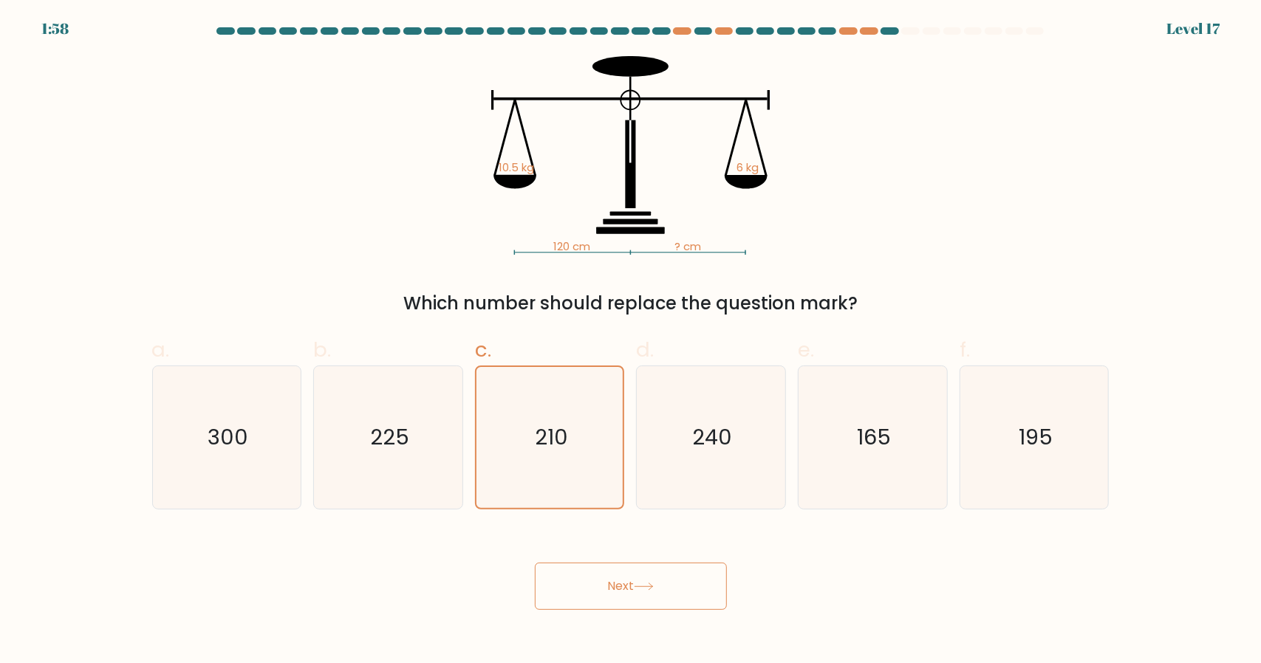
click at [601, 572] on button "Next" at bounding box center [631, 586] width 192 height 47
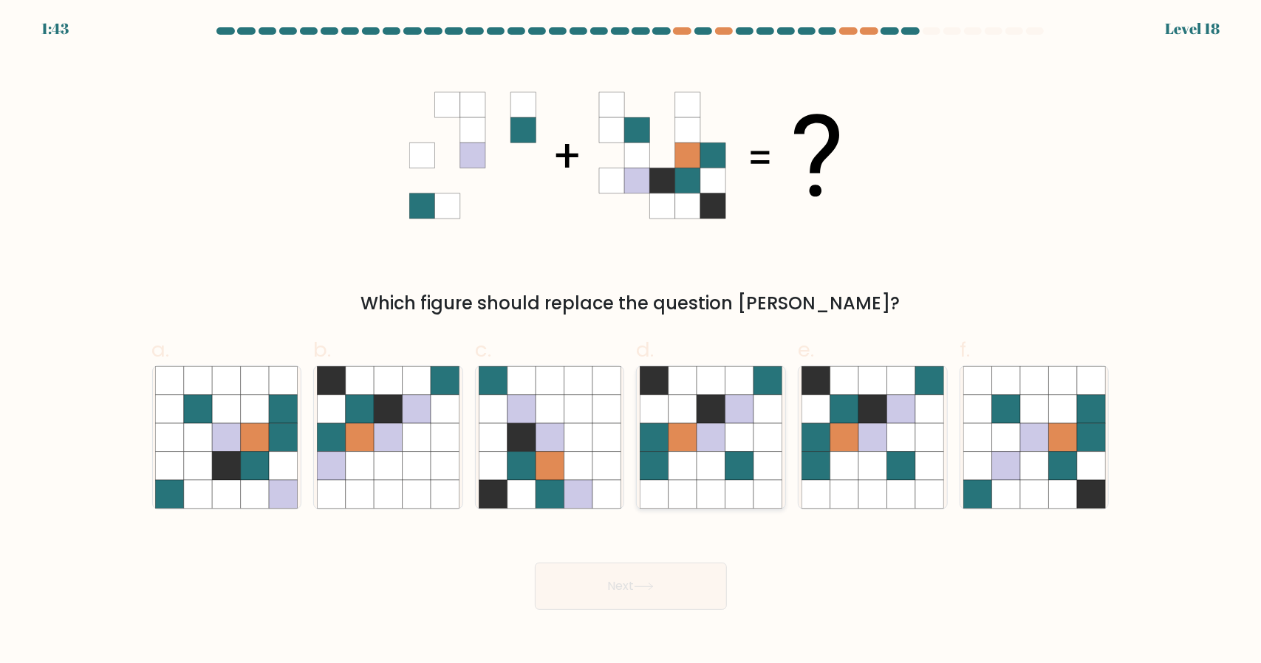
click at [706, 445] on icon at bounding box center [711, 437] width 28 height 28
click at [631, 341] on input "d." at bounding box center [631, 337] width 1 height 10
radio input "true"
click at [664, 574] on button "Next" at bounding box center [631, 586] width 192 height 47
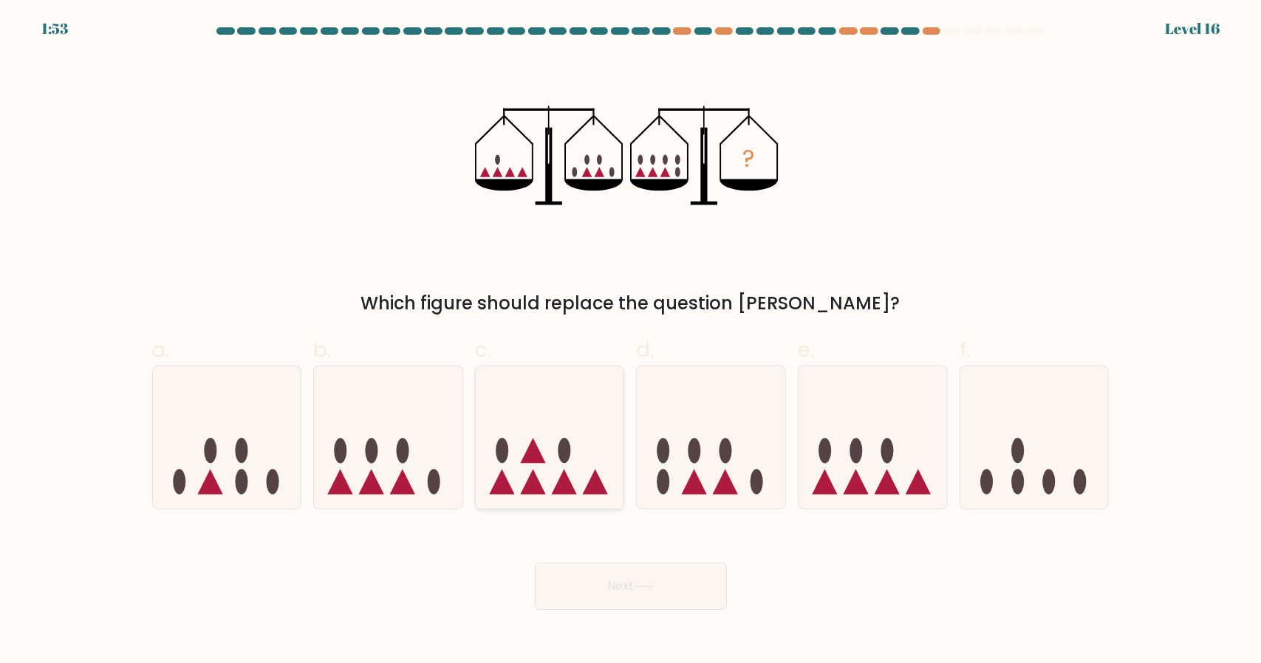
click at [544, 449] on icon at bounding box center [550, 437] width 148 height 123
click at [631, 341] on input "c." at bounding box center [631, 337] width 1 height 10
radio input "true"
click at [616, 577] on button "Next" at bounding box center [631, 586] width 192 height 47
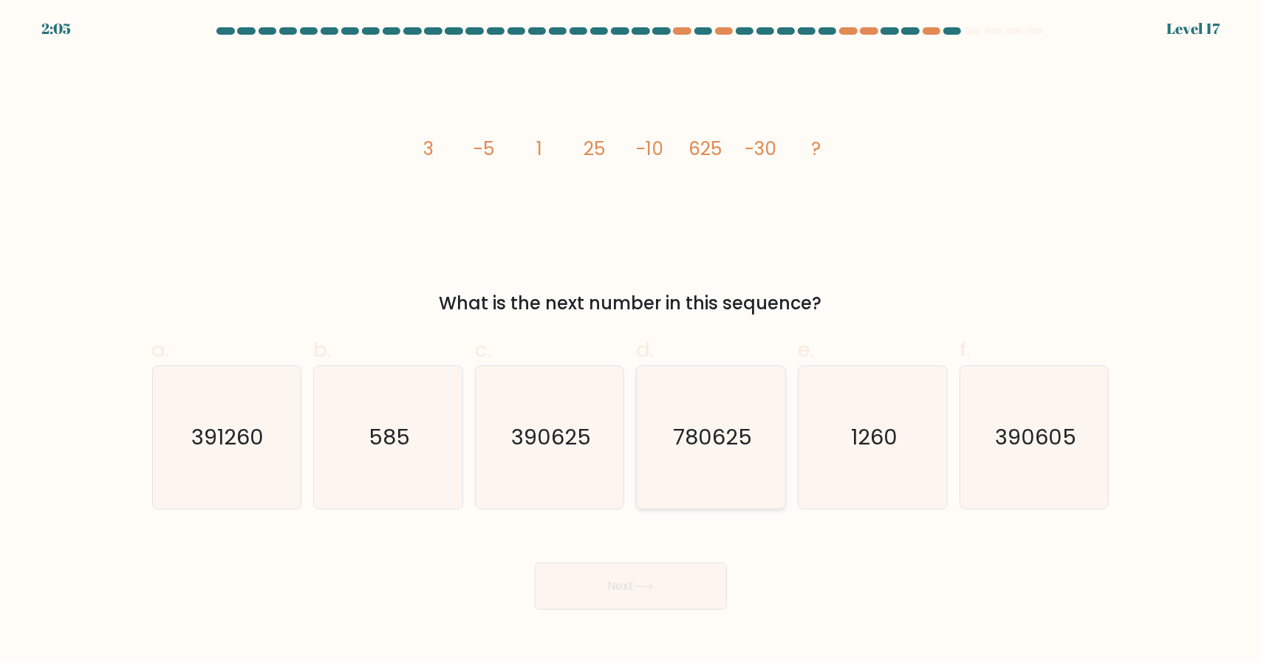
click at [706, 404] on icon "780625" at bounding box center [711, 437] width 143 height 143
click at [631, 341] on input "d. 780625" at bounding box center [631, 337] width 1 height 10
radio input "true"
click at [599, 578] on button "Next" at bounding box center [631, 586] width 192 height 47
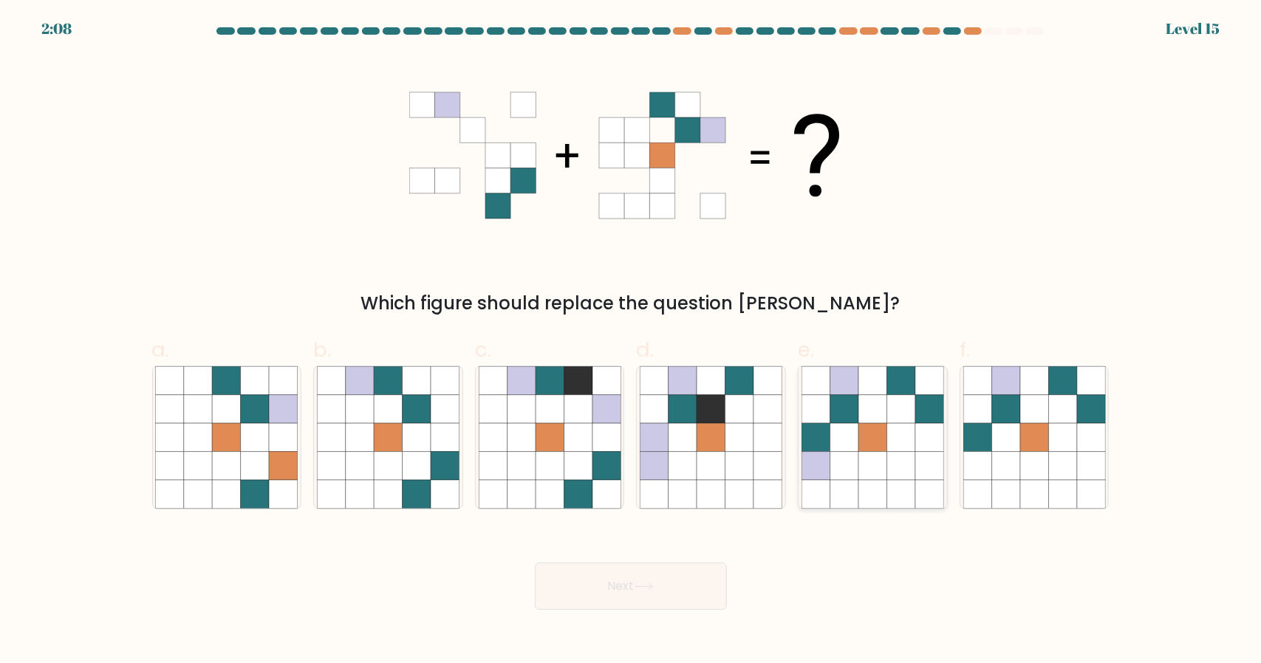
click at [877, 435] on icon at bounding box center [872, 437] width 28 height 28
click at [631, 341] on input "e." at bounding box center [631, 337] width 1 height 10
radio input "true"
drag, startPoint x: 650, startPoint y: 555, endPoint x: 639, endPoint y: 575, distance: 23.5
click at [639, 575] on div "Next" at bounding box center [630, 568] width 975 height 83
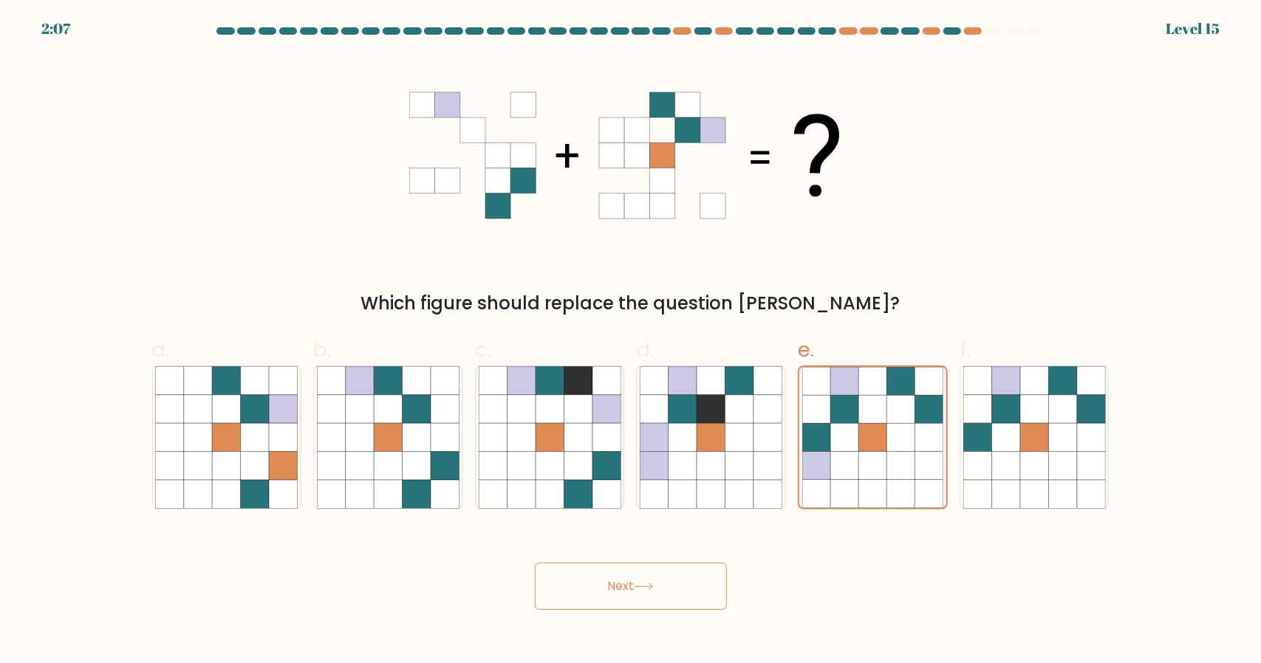
click at [639, 575] on button "Next" at bounding box center [631, 586] width 192 height 47
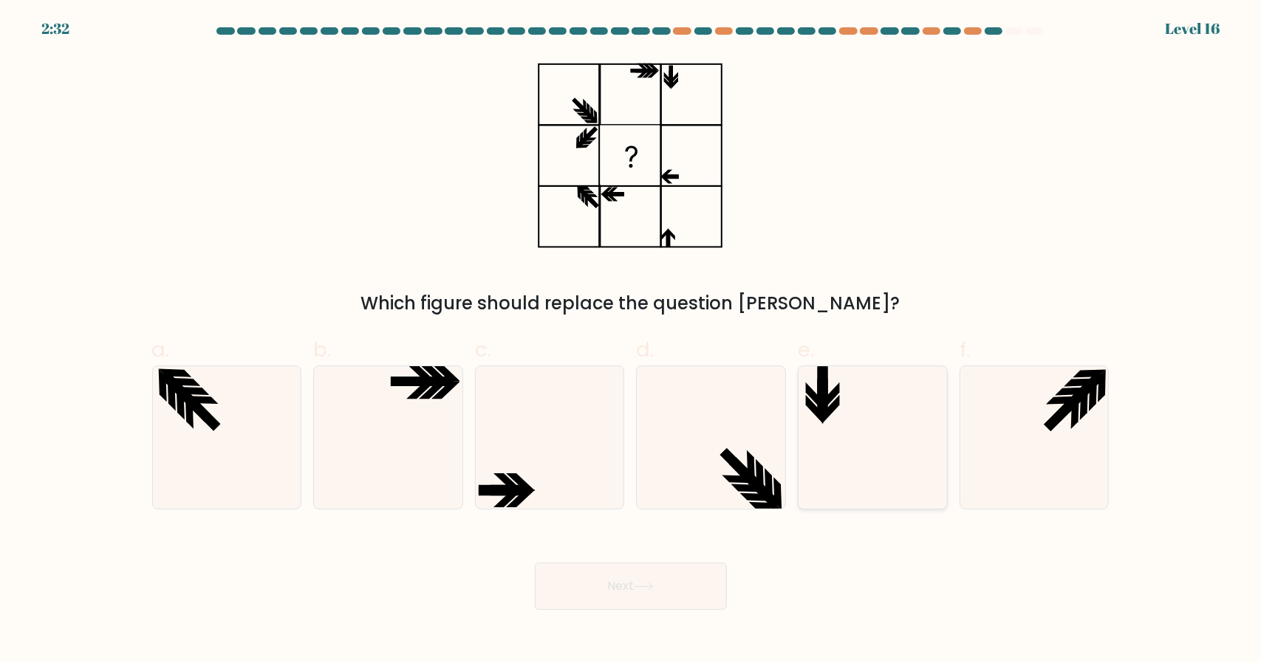
click at [897, 413] on icon at bounding box center [872, 437] width 143 height 143
click at [631, 341] on input "e." at bounding box center [631, 337] width 1 height 10
radio input "true"
click at [626, 594] on button "Next" at bounding box center [631, 586] width 192 height 47
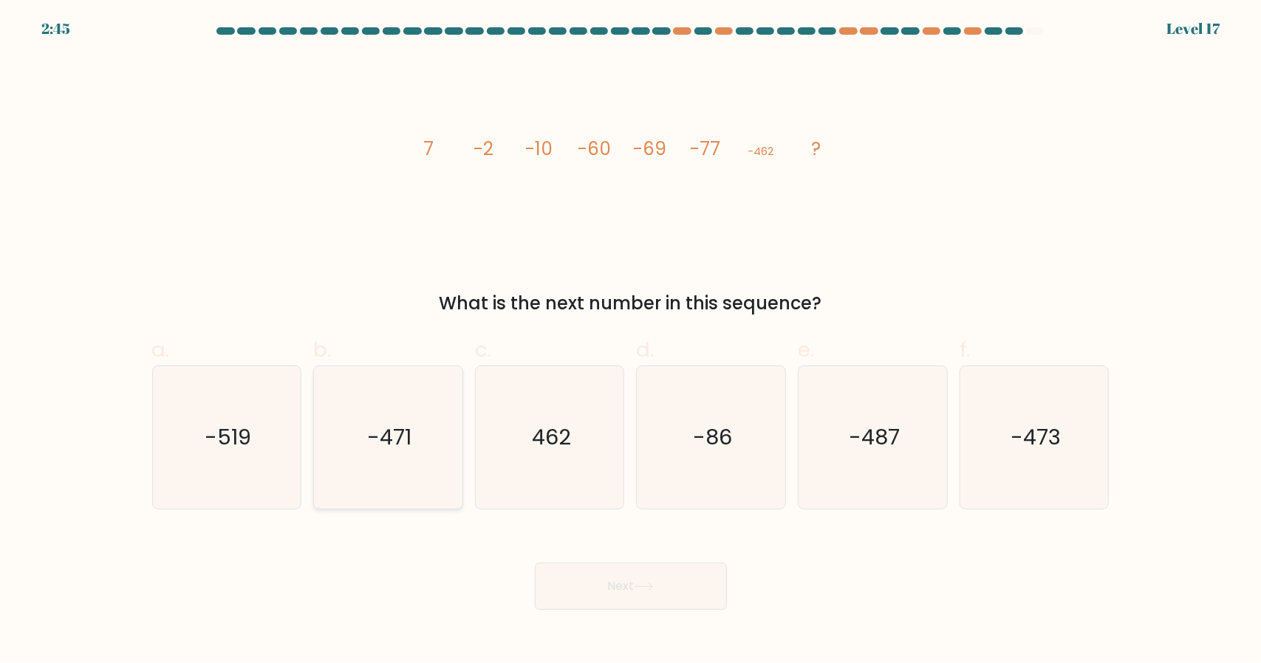
click at [439, 475] on icon "-471" at bounding box center [388, 437] width 143 height 143
click at [631, 341] on input "b. -471" at bounding box center [631, 337] width 1 height 10
radio input "true"
click at [615, 587] on button "Next" at bounding box center [631, 586] width 192 height 47
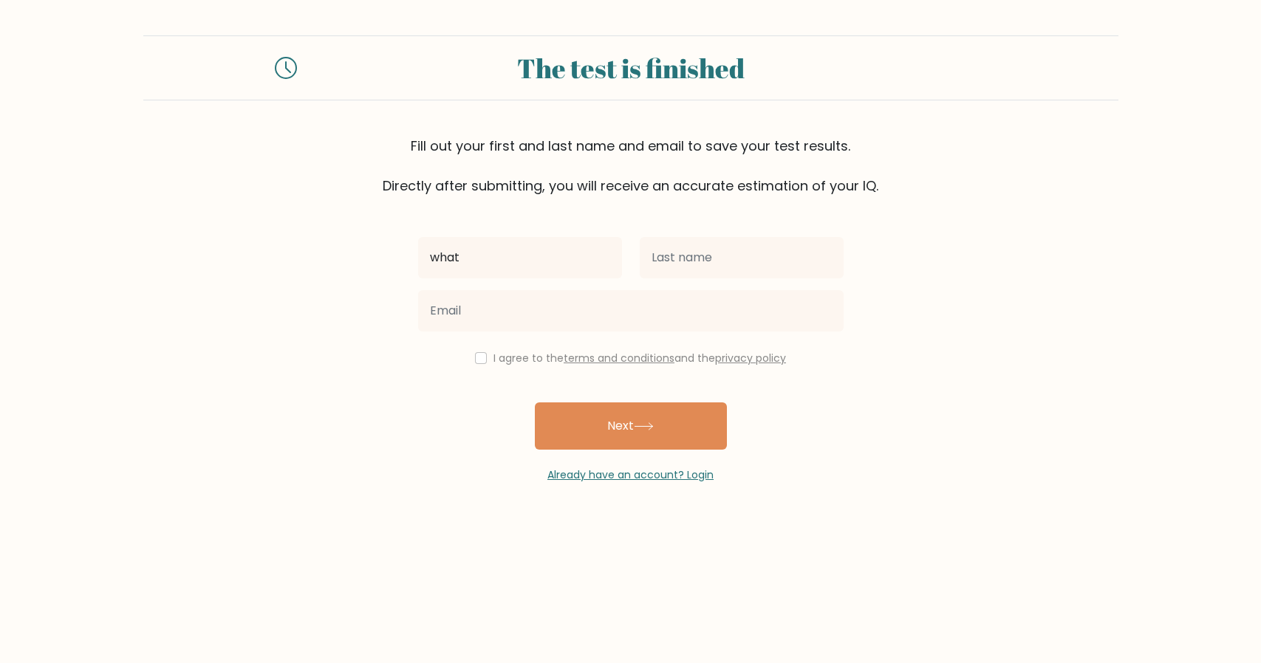
type input "what"
click at [741, 246] on input "text" at bounding box center [742, 257] width 204 height 41
type input "is love"
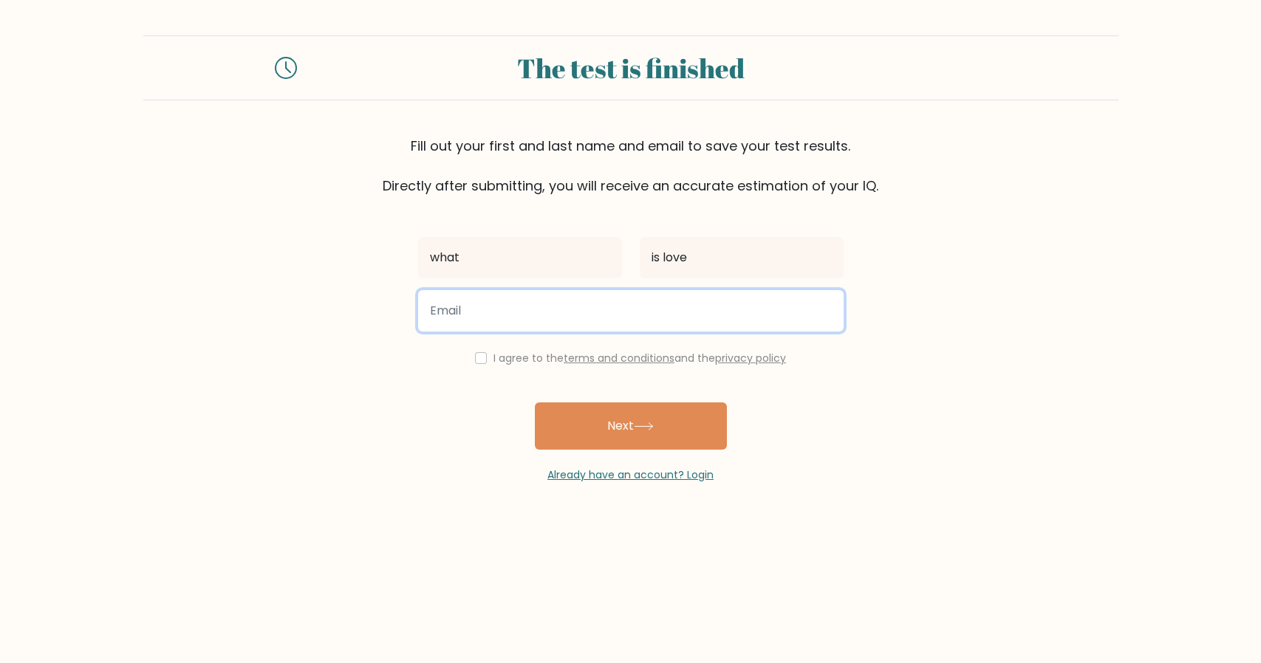
click at [669, 306] on input "email" at bounding box center [630, 310] width 425 height 41
type input "kankshithsrinu@gmail.com"
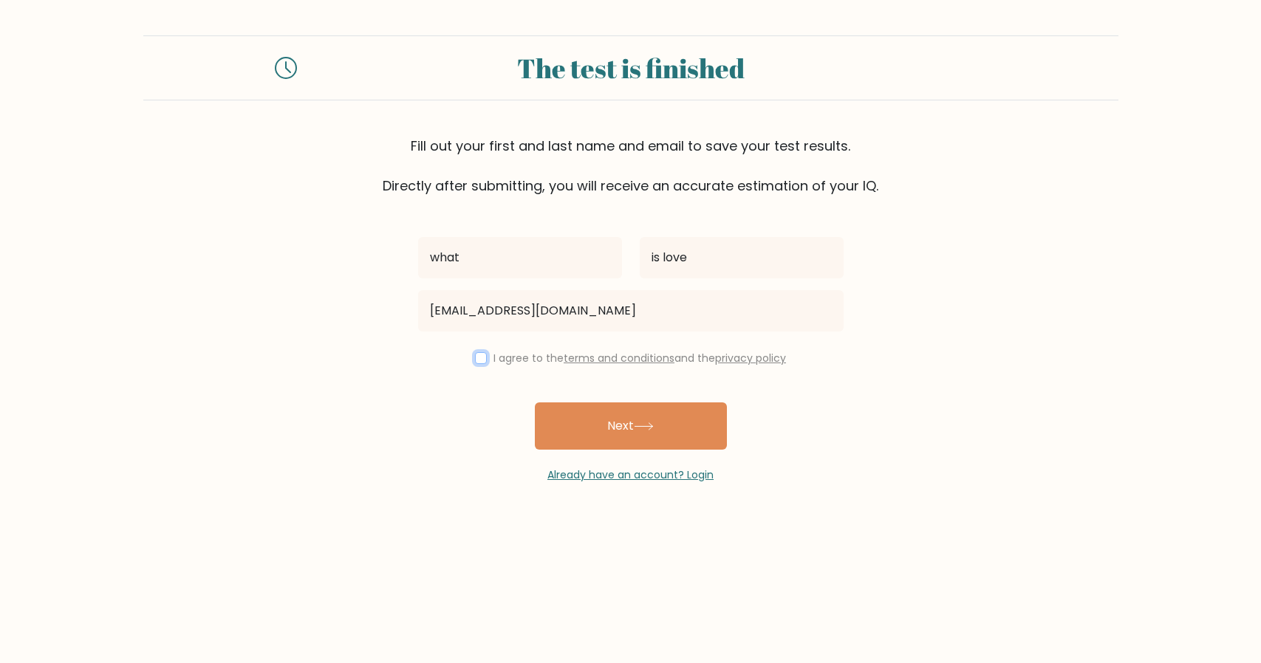
click at [482, 358] on input "checkbox" at bounding box center [481, 358] width 12 height 12
checkbox input "true"
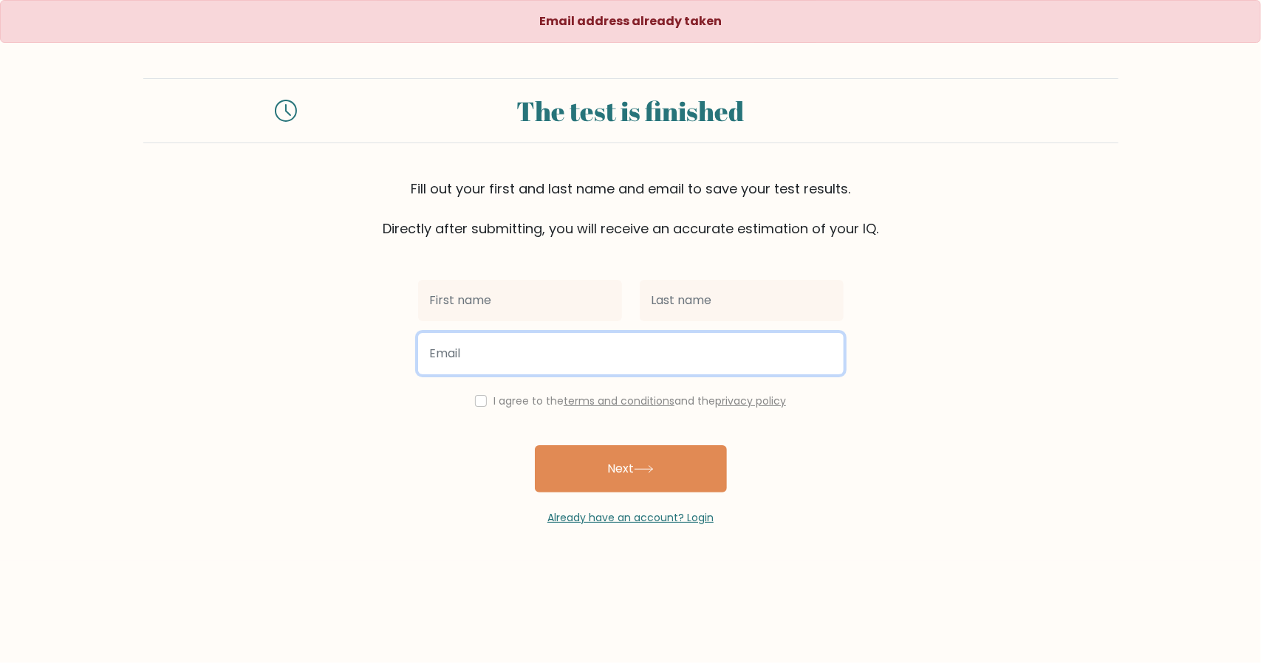
click at [508, 343] on input "email" at bounding box center [630, 353] width 425 height 41
type input "fp"
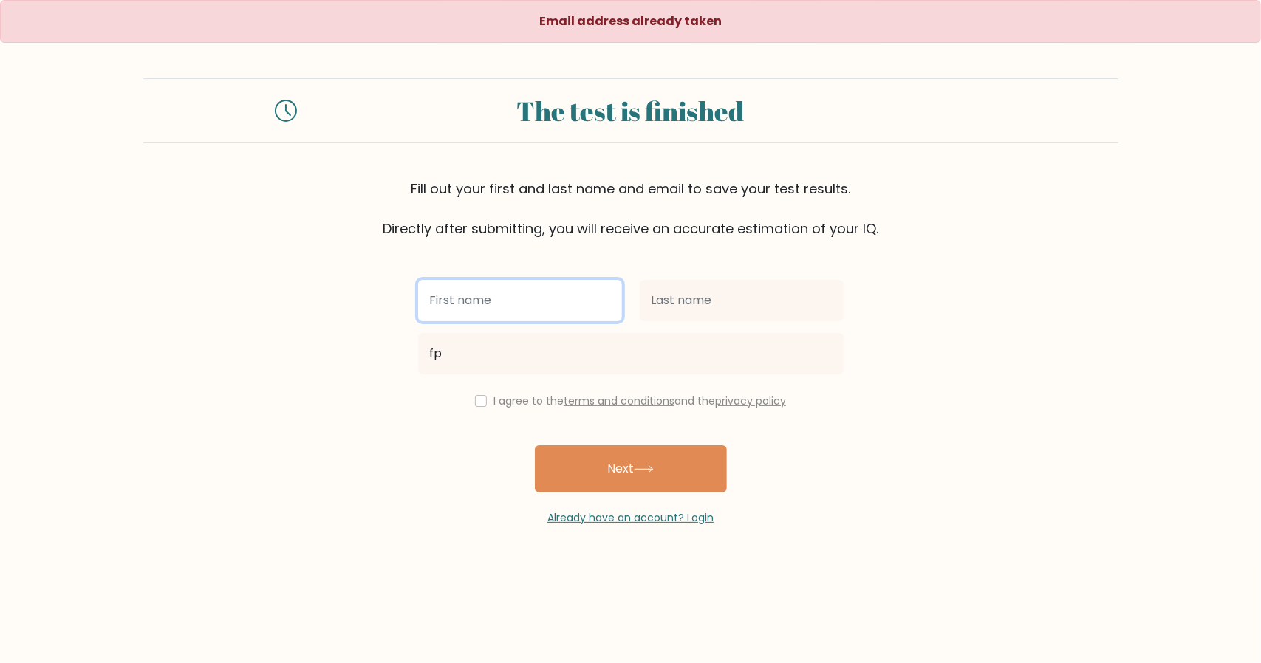
click at [517, 315] on input "text" at bounding box center [520, 300] width 204 height 41
type input "what"
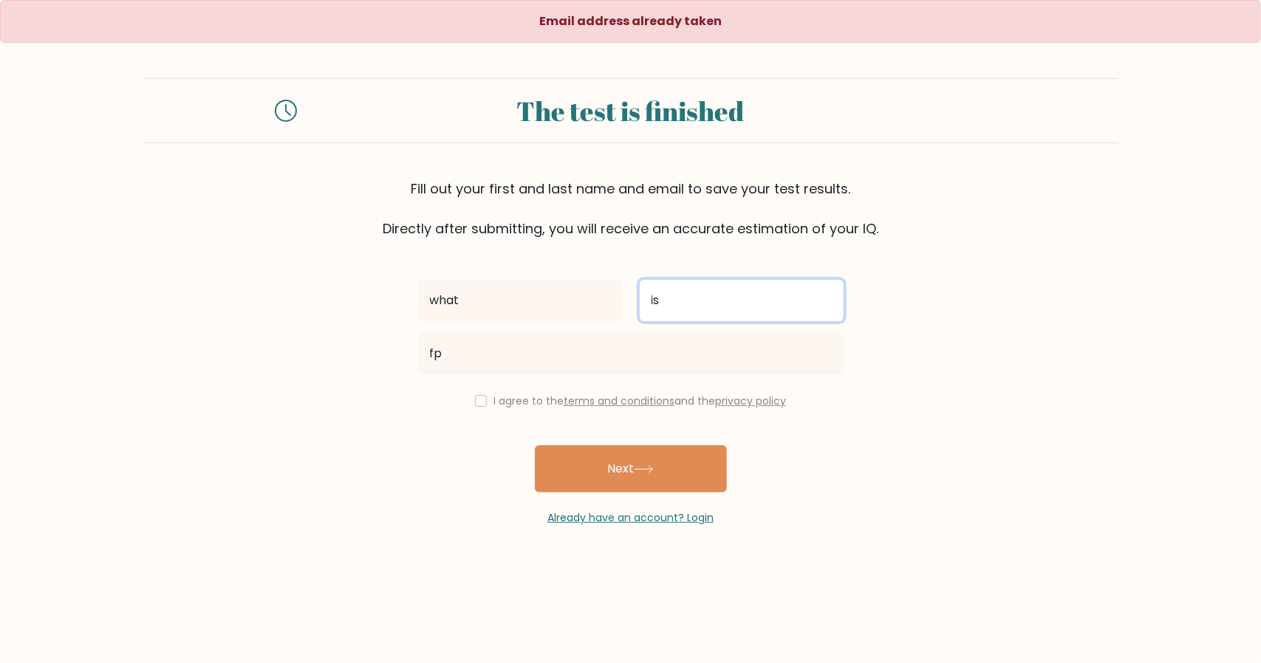
click at [535, 445] on button "Next" at bounding box center [631, 468] width 192 height 47
click at [696, 284] on input "is" at bounding box center [742, 300] width 204 height 41
type input "is love"
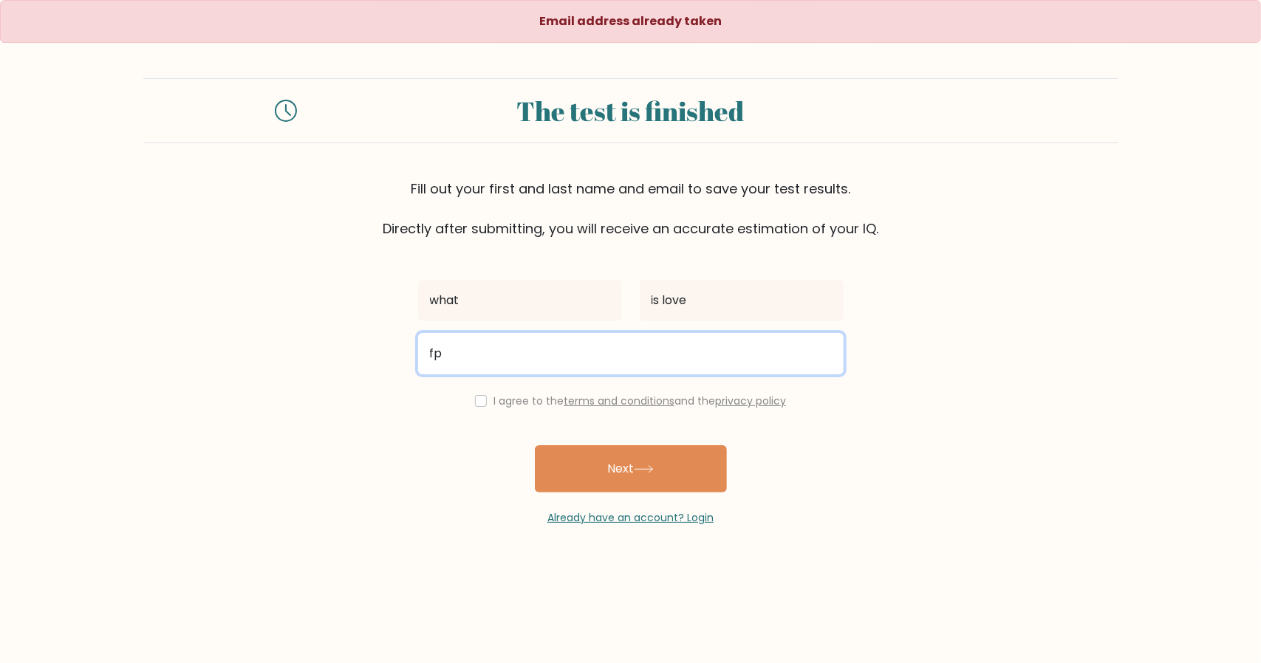
click at [675, 352] on input "fp" at bounding box center [630, 353] width 425 height 41
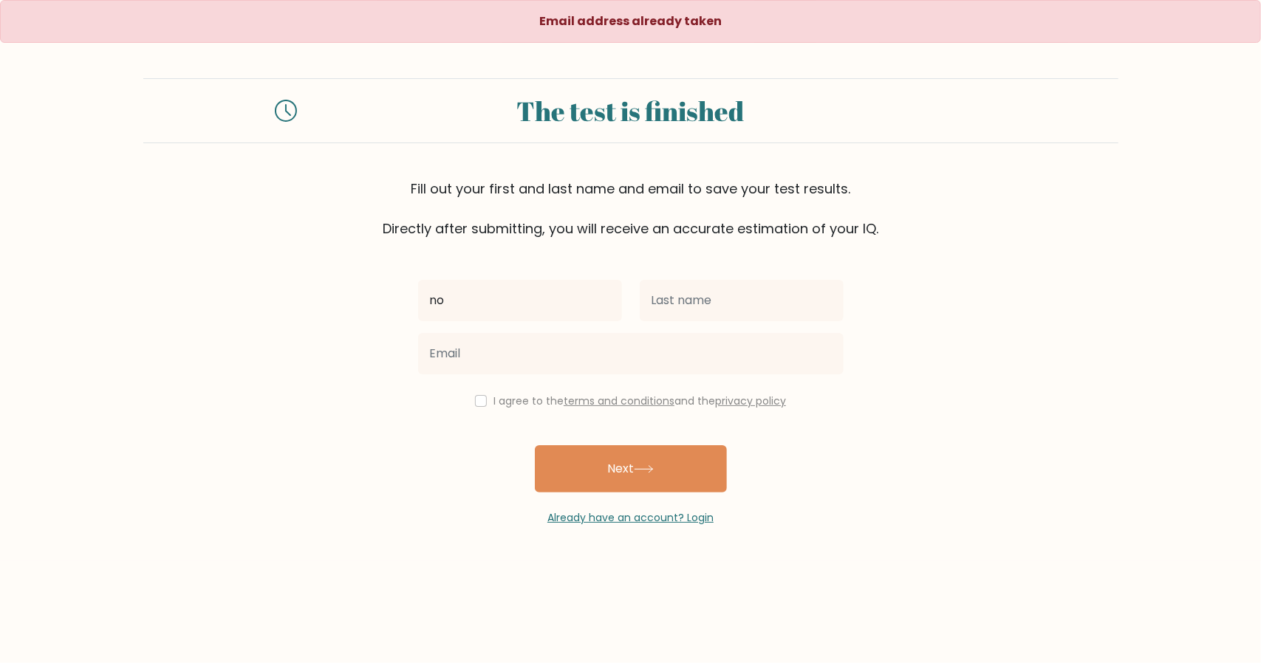
type input "no"
click at [664, 290] on input "text" at bounding box center [742, 300] width 204 height 41
type input "bro"
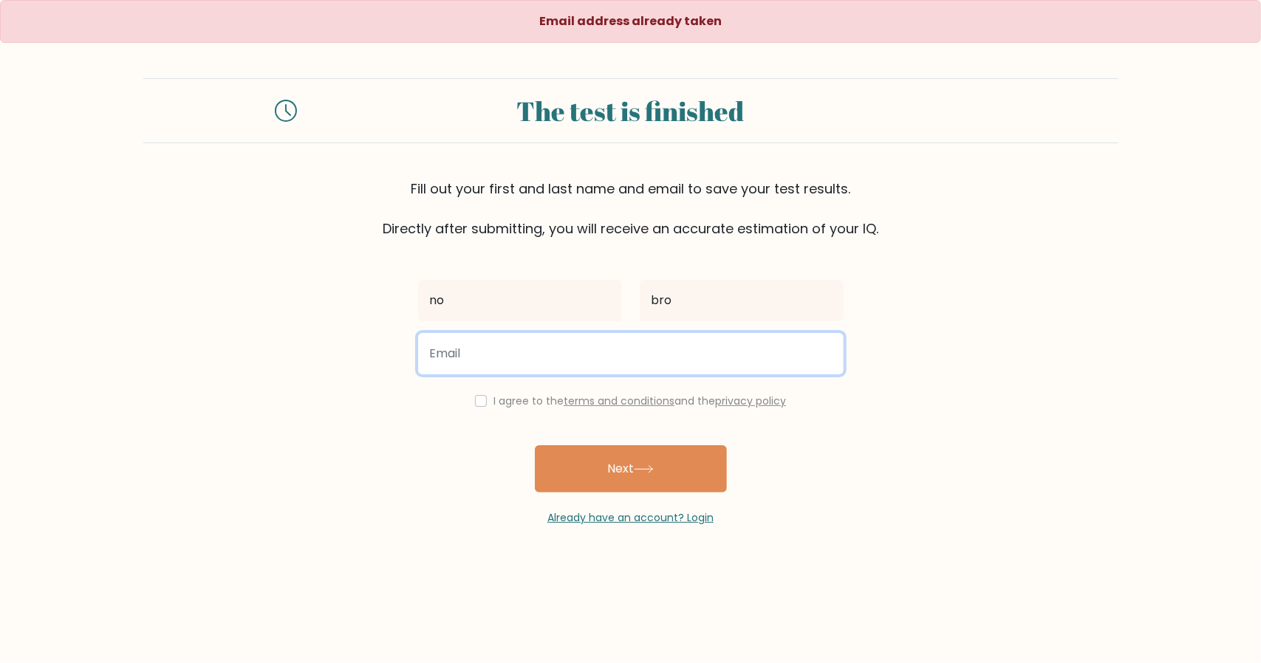
click at [606, 340] on input "email" at bounding box center [630, 353] width 425 height 41
type input "GtaStar.941@gmail.com"
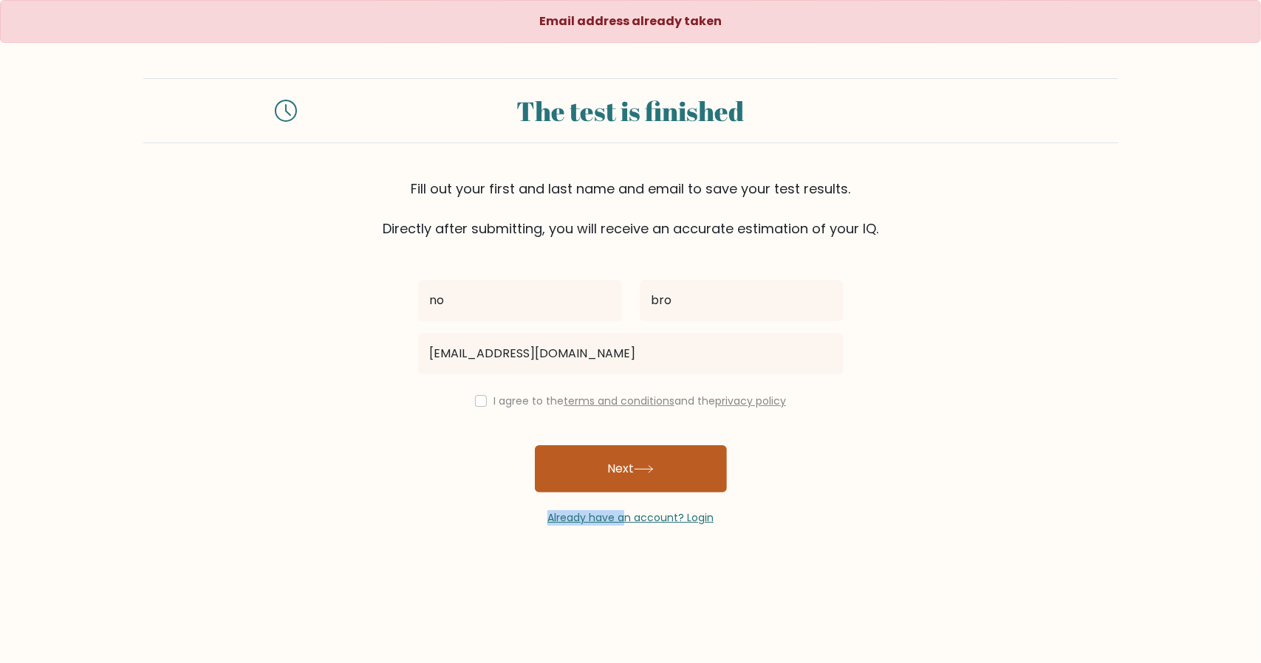
drag, startPoint x: 626, startPoint y: 493, endPoint x: 634, endPoint y: 465, distance: 28.7
click at [634, 465] on div "no bro GtaStar.941@gmail.com I agree to the terms and conditions and the privac…" at bounding box center [630, 382] width 443 height 287
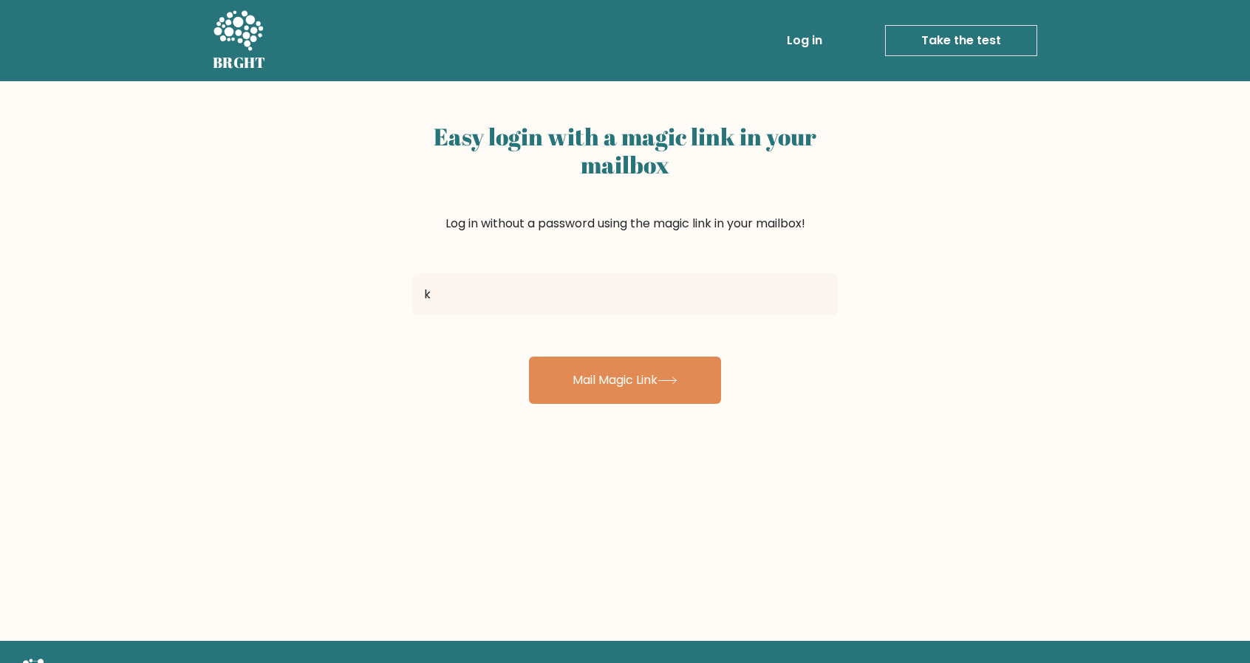
type input "kankshithsrinu@gmail.com"
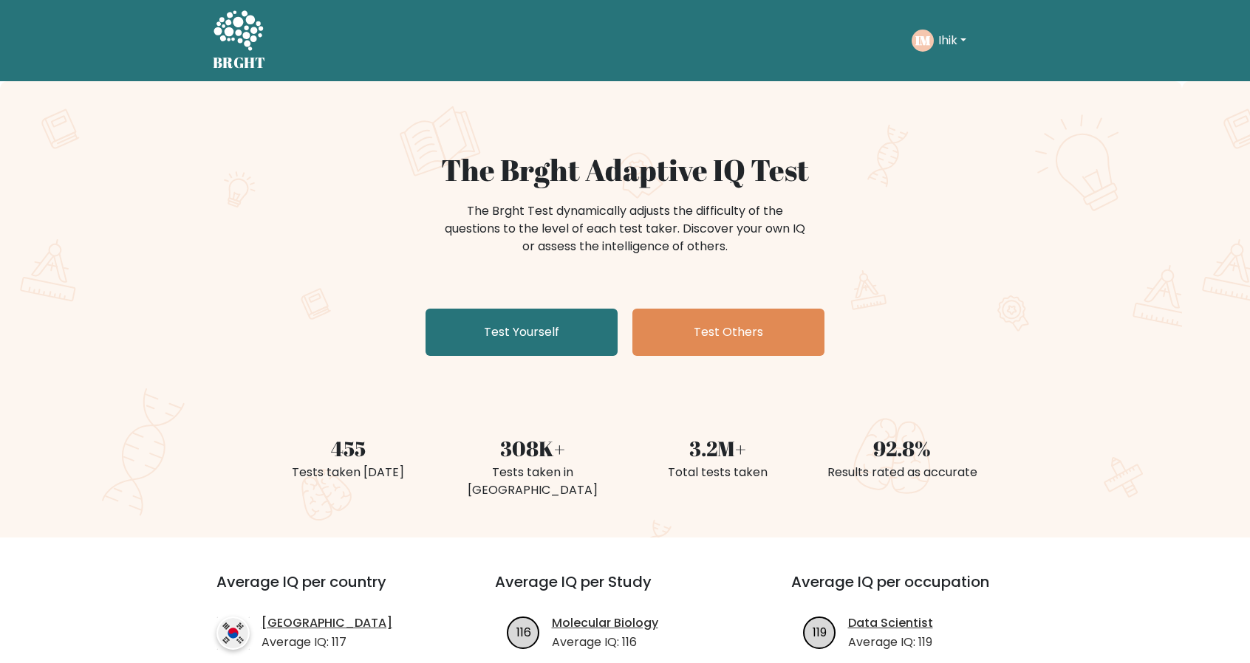
click at [956, 43] on button "Ihik" at bounding box center [952, 40] width 37 height 19
click at [954, 42] on button "Ihik" at bounding box center [952, 40] width 37 height 19
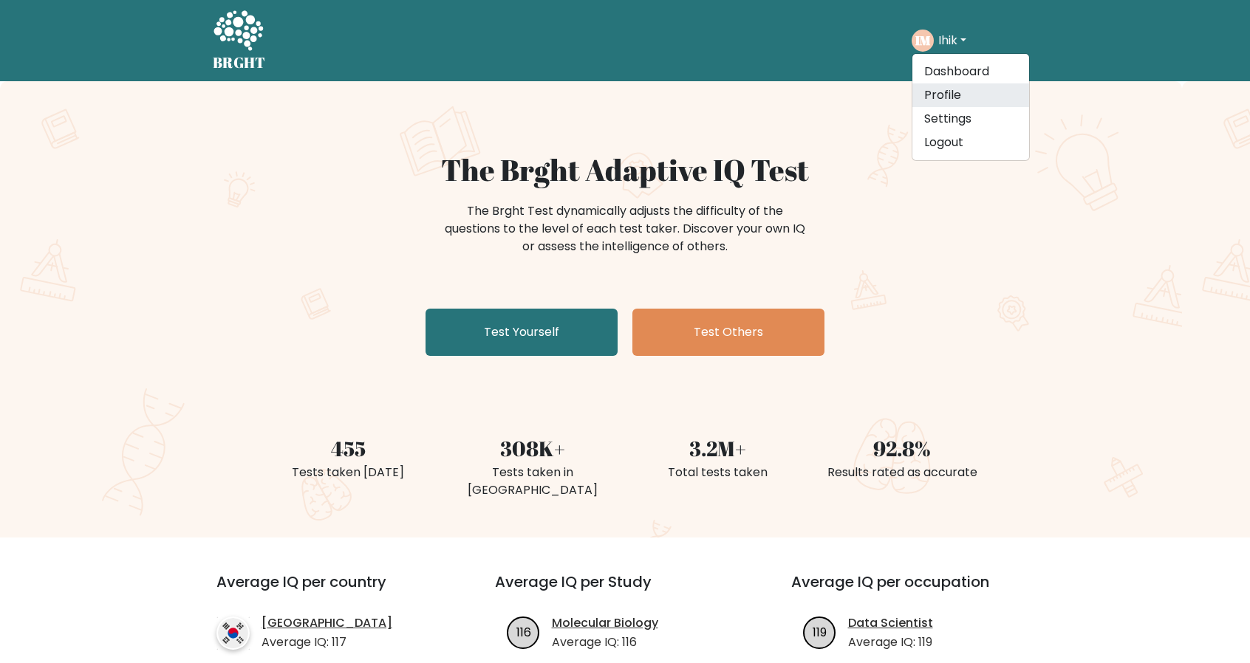
click at [934, 92] on link "Profile" at bounding box center [970, 95] width 117 height 24
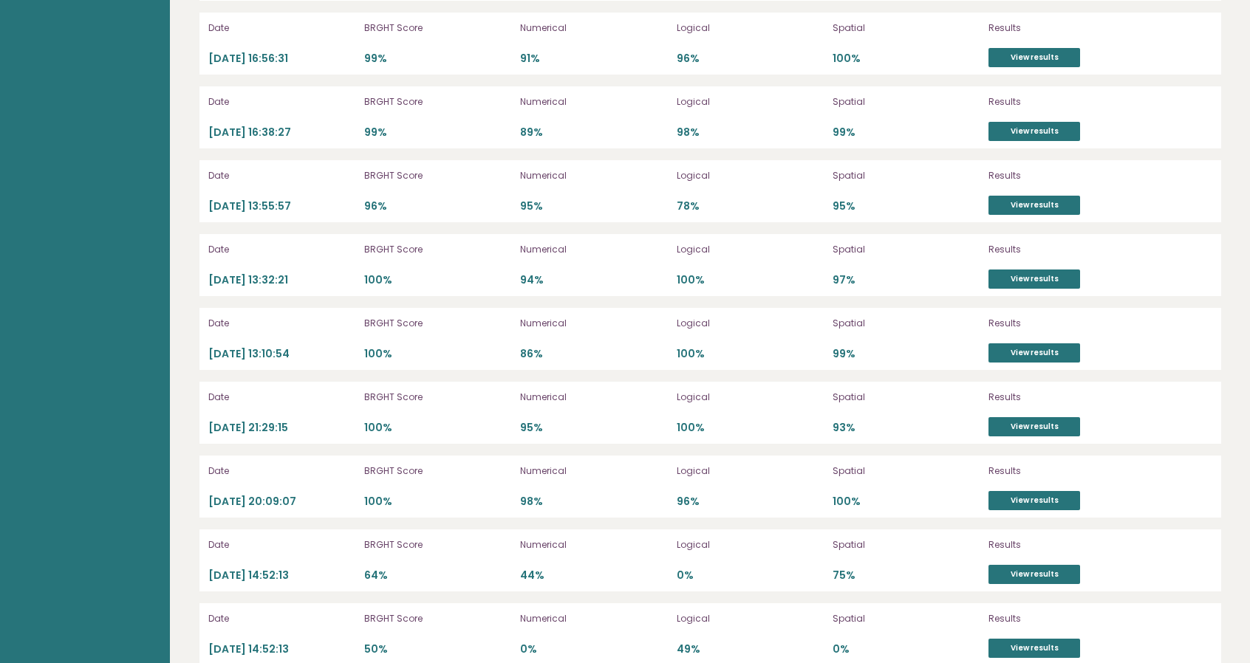
scroll to position [4990, 0]
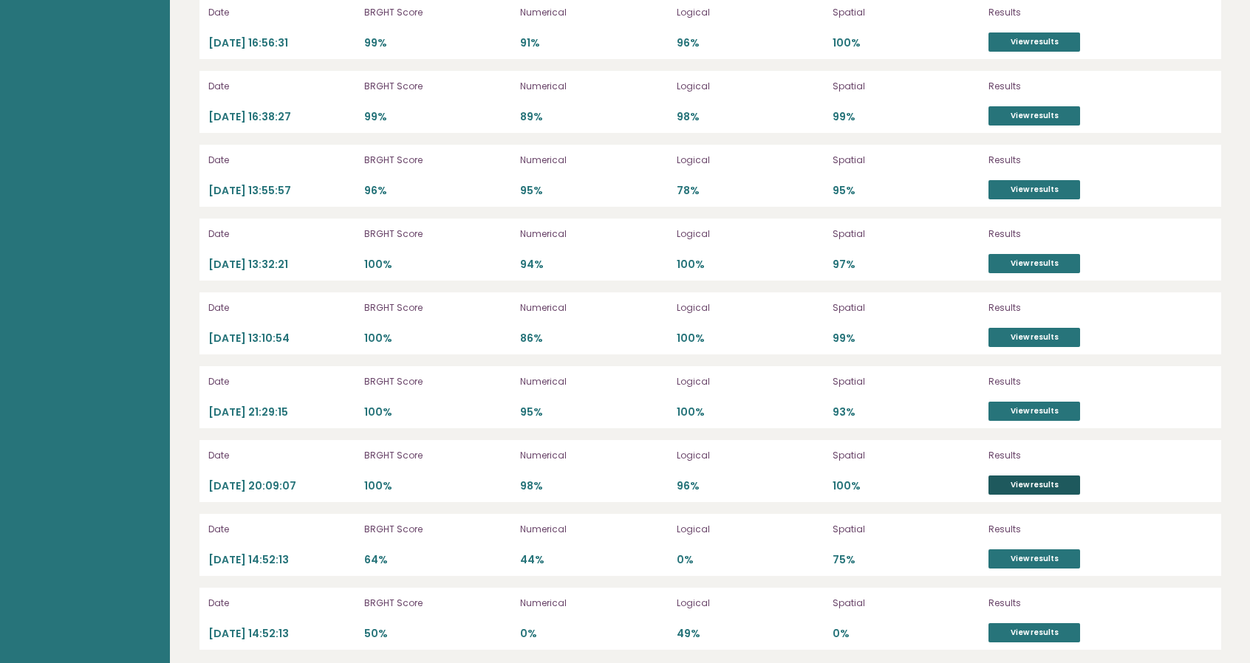
click at [1046, 476] on link "View results" at bounding box center [1034, 485] width 92 height 19
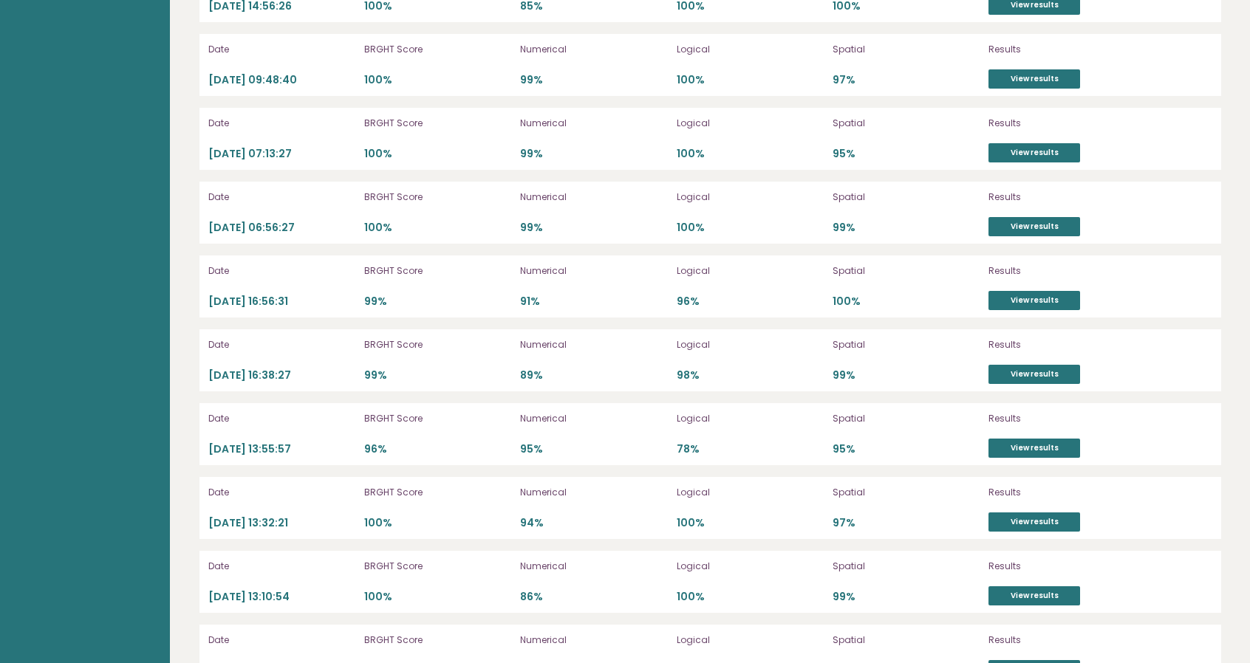
scroll to position [4716, 0]
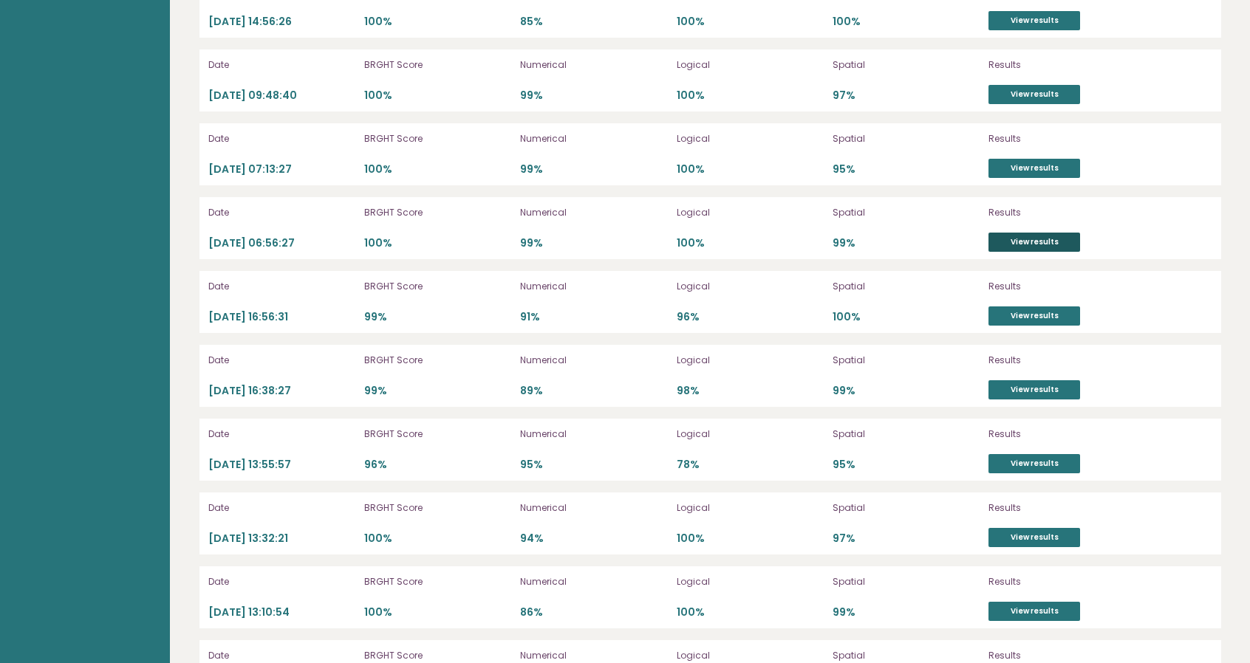
click at [1037, 233] on link "View results" at bounding box center [1034, 242] width 92 height 19
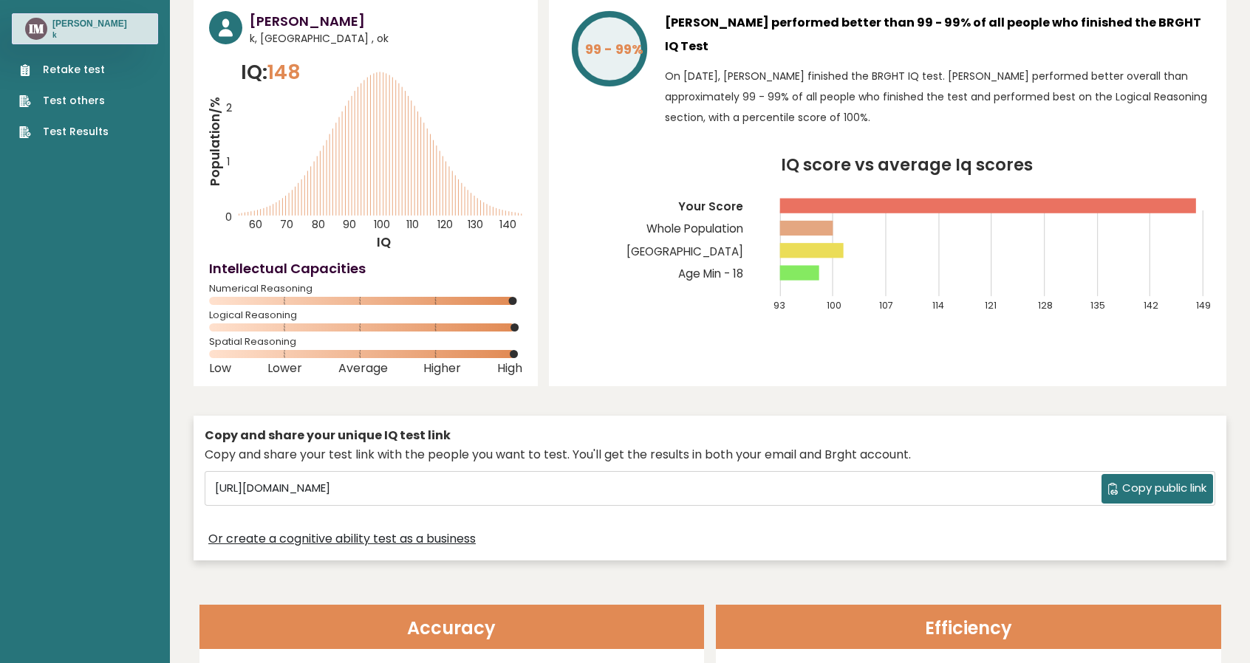
scroll to position [0, 0]
